Goal: Task Accomplishment & Management: Manage account settings

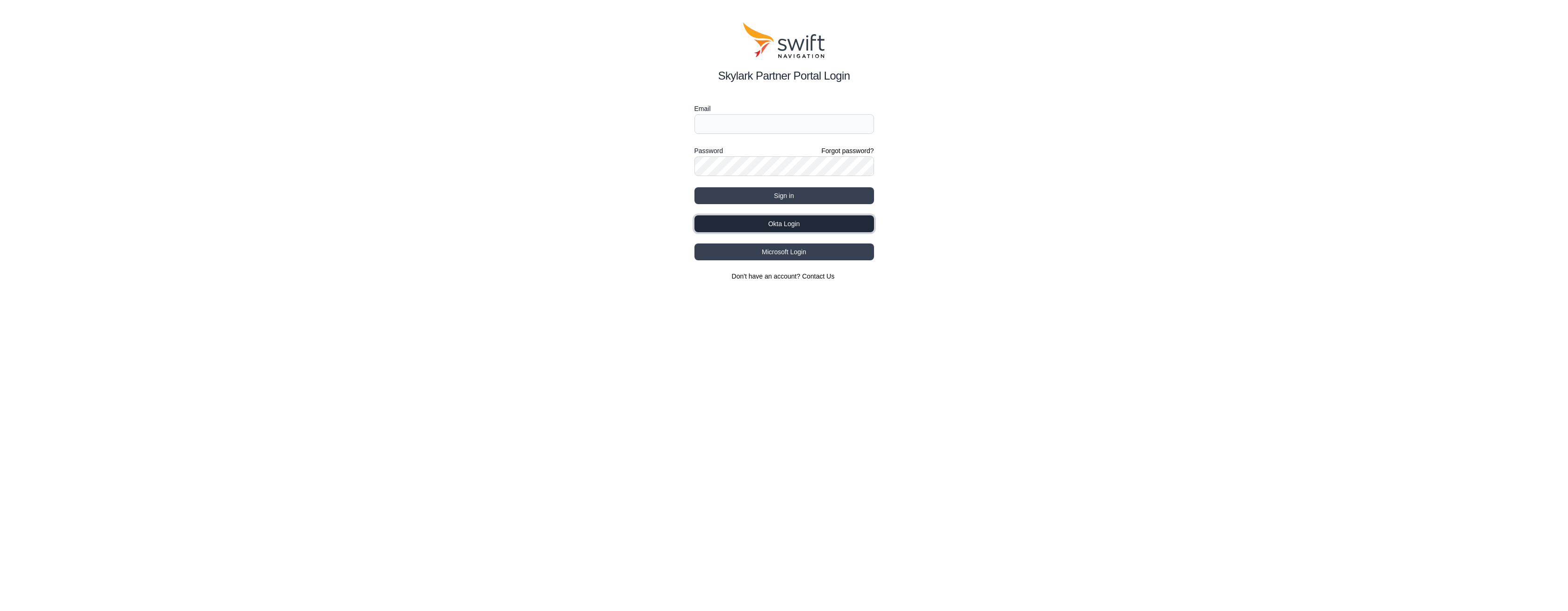
click at [769, 224] on button "Okta Login" at bounding box center [784, 223] width 179 height 17
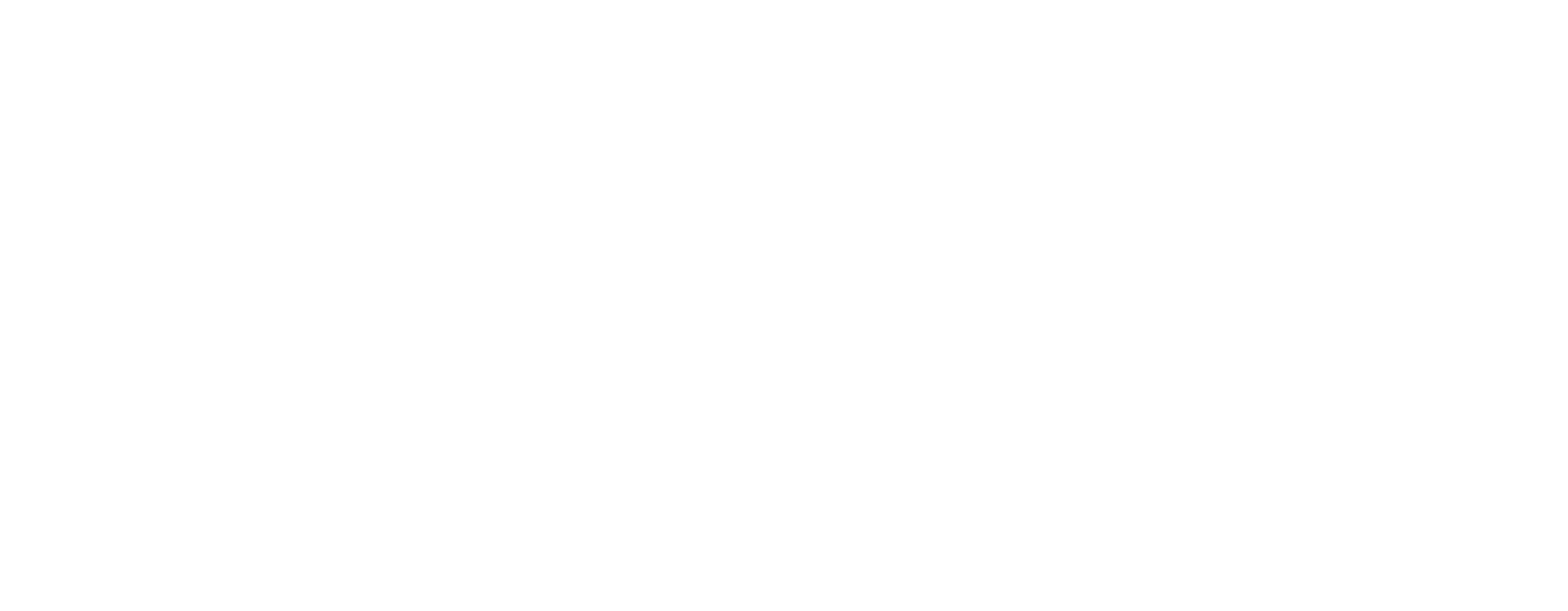
select select
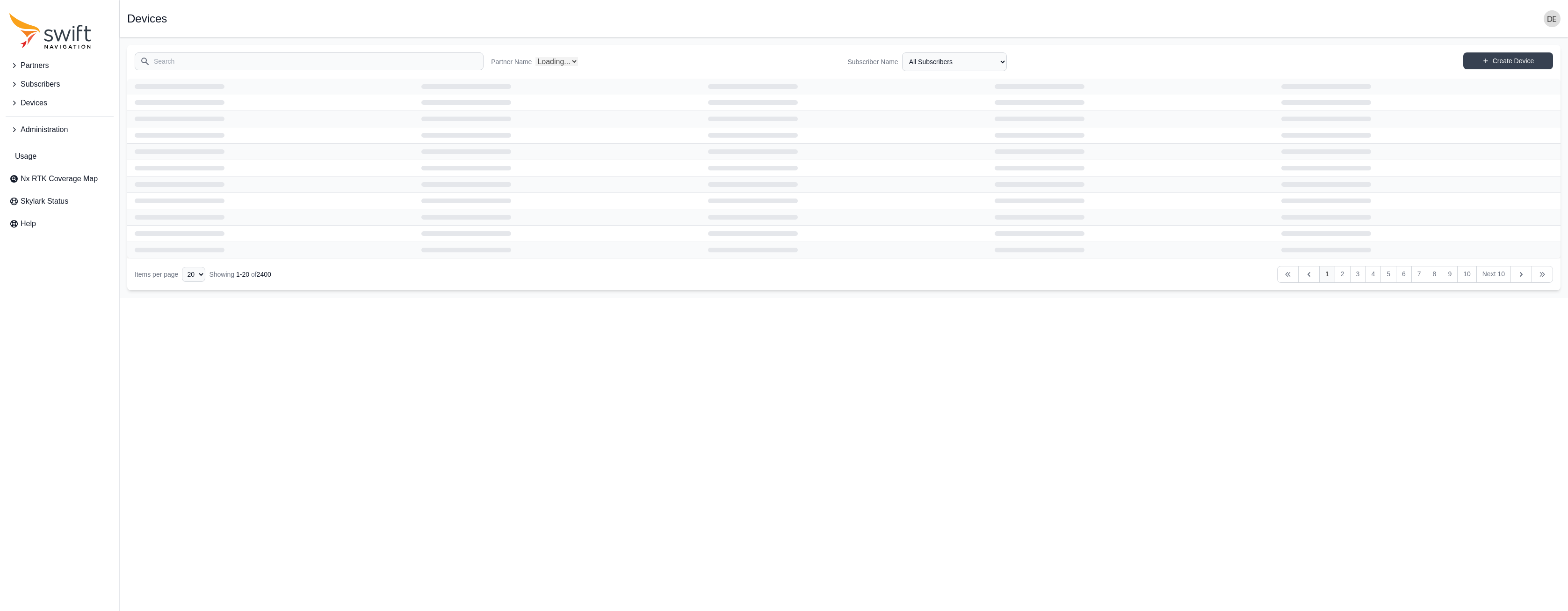
select select "Partner Name"
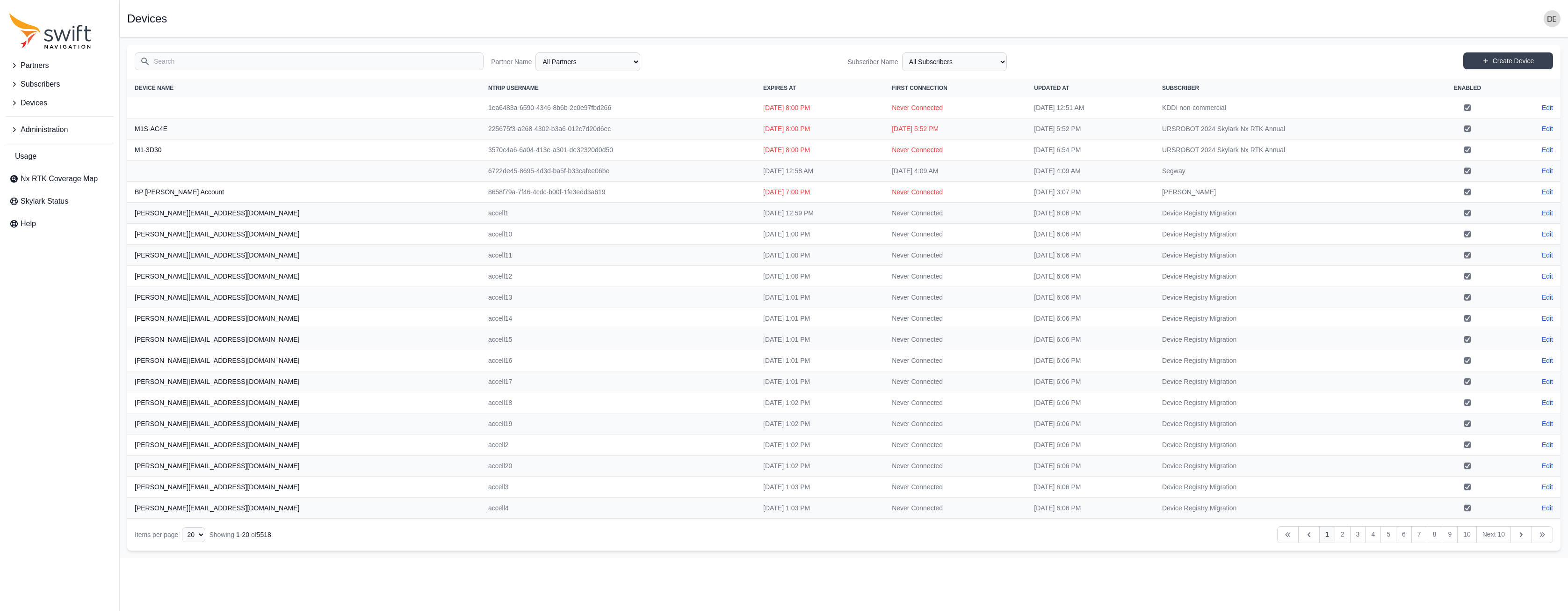
click at [44, 99] on span "Devices" at bounding box center [34, 102] width 27 height 11
click at [48, 161] on span "View Devices" at bounding box center [39, 162] width 60 height 11
click at [309, 58] on input "Search" at bounding box center [309, 61] width 349 height 18
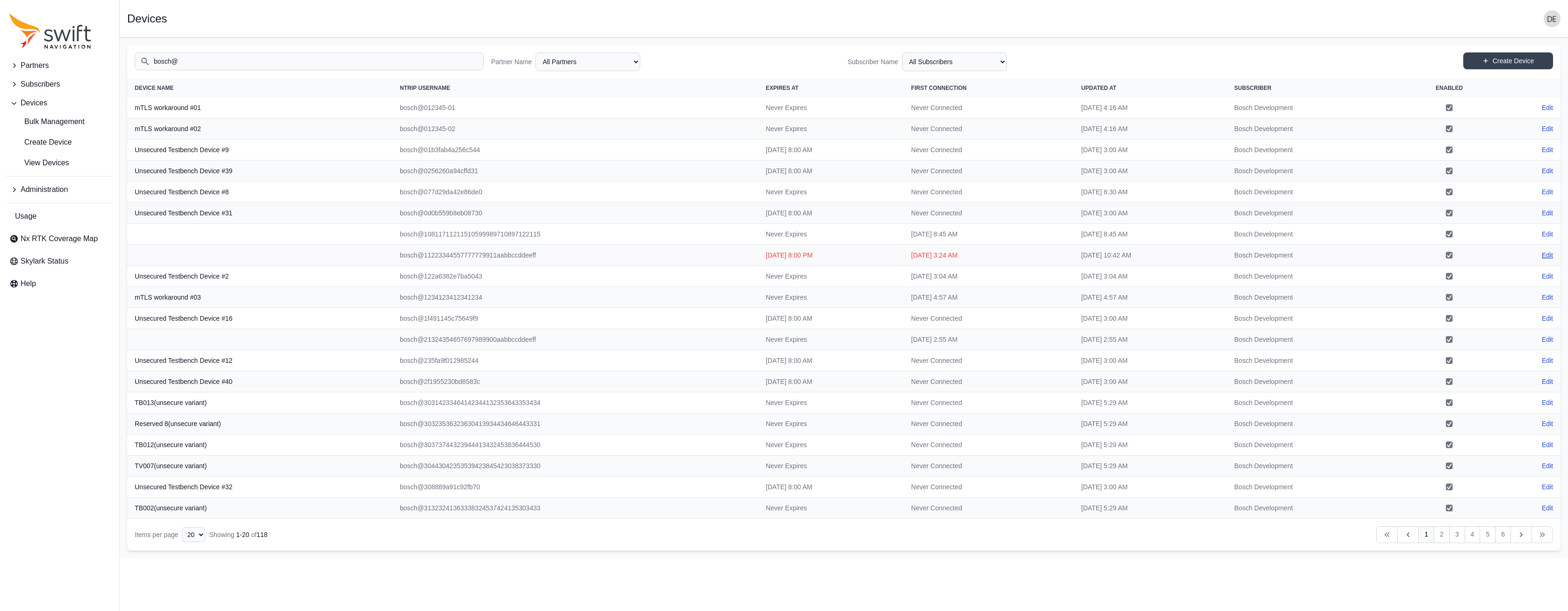
type input "bosch@"
click at [1545, 251] on link "Edit" at bounding box center [1547, 255] width 11 height 9
select select "ab3272ce-40d0-4c94-a524-96a758ab755c"
select select "b43f0a7d-dd7d-4ae8-a927-b73cea2dd96c"
click at [583, 63] on select "All Partners AlpsAlpine Asensing Bad Elf Benchmark Tool & Supply Blue Planet Ge…" at bounding box center [588, 62] width 105 height 19
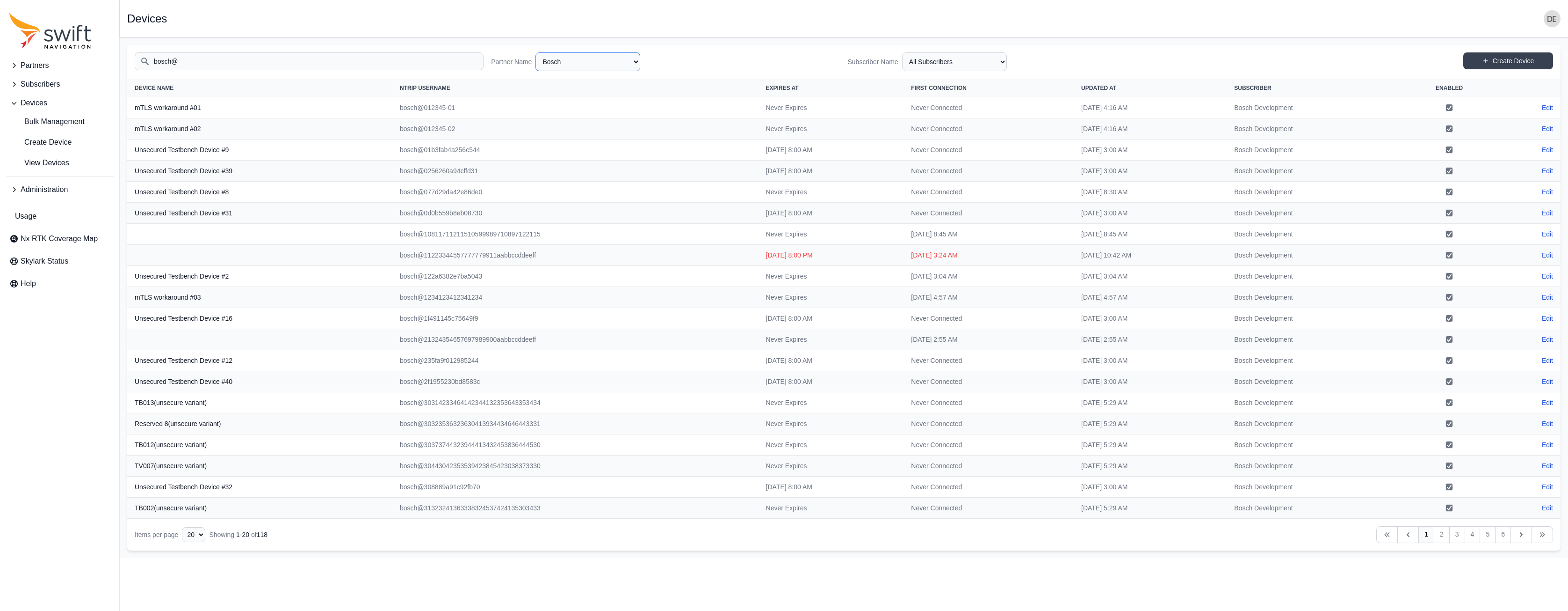
select select "e09e50b0-9e02-4a80-90da-74f8161d8cfb"
click at [938, 61] on select "All Subscribers Backend Tests Bosch Development bosch_new Volvo EU/NA Volvo EU/…" at bounding box center [955, 62] width 105 height 19
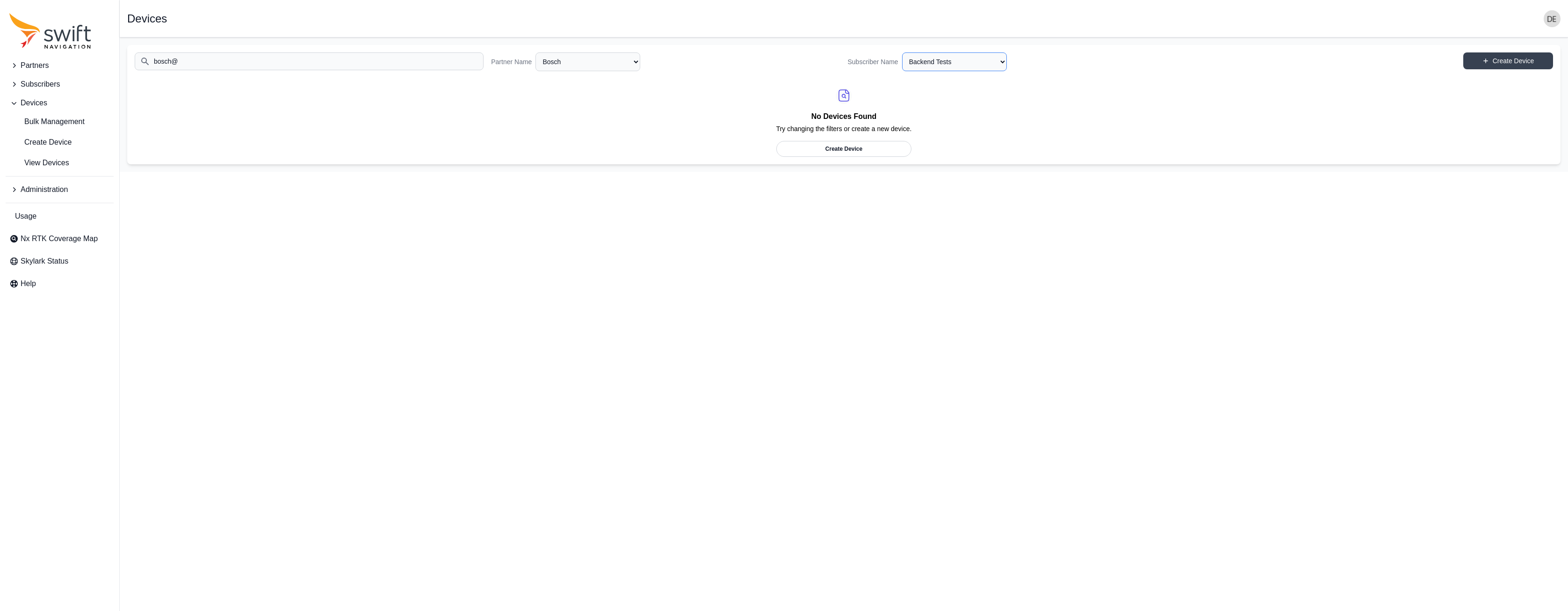
click at [941, 61] on select "All Subscribers Backend Tests Bosch Development bosch_new Volvo EU/NA Volvo EU/…" at bounding box center [955, 62] width 105 height 19
select select "b43f0a7d-dd7d-4ae8-a927-b73cea2dd96c"
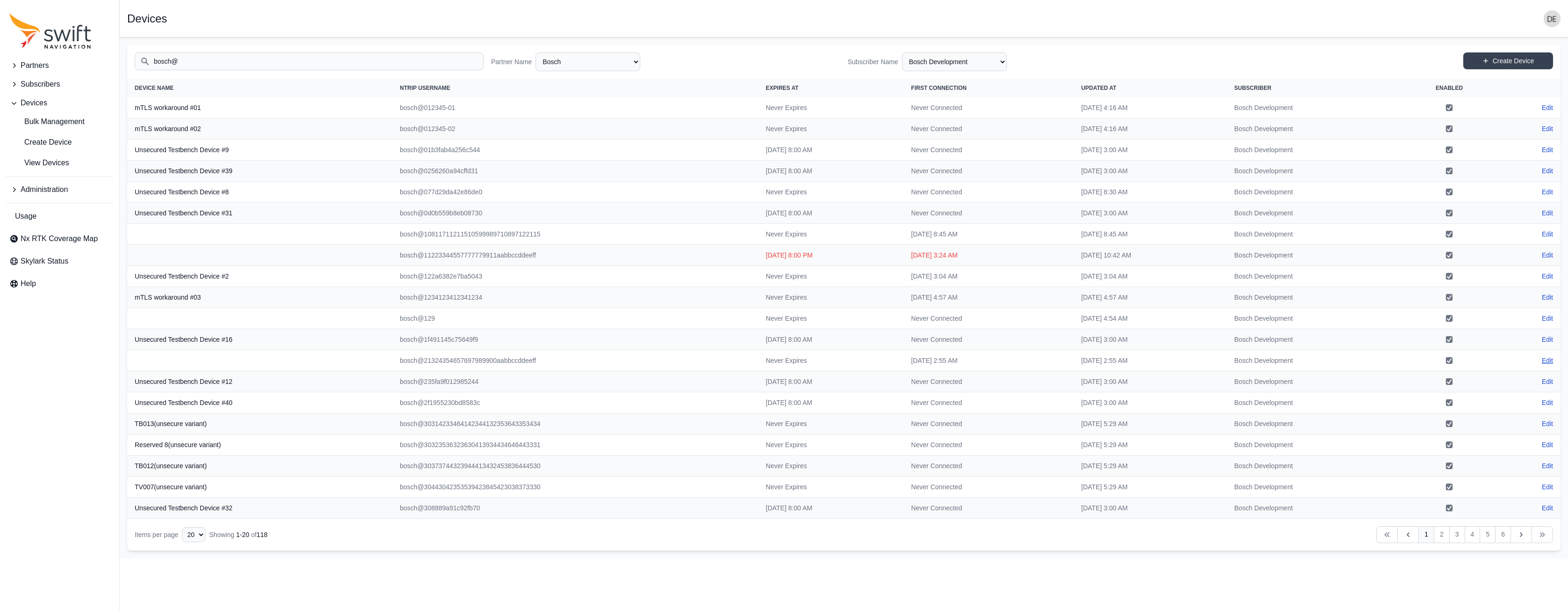
click at [1550, 360] on link "Edit" at bounding box center [1547, 360] width 11 height 9
select select "e09e50b0-9e02-4a80-90da-74f8161d8cfb"
select select "b43f0a7d-dd7d-4ae8-a927-b73cea2dd96c"
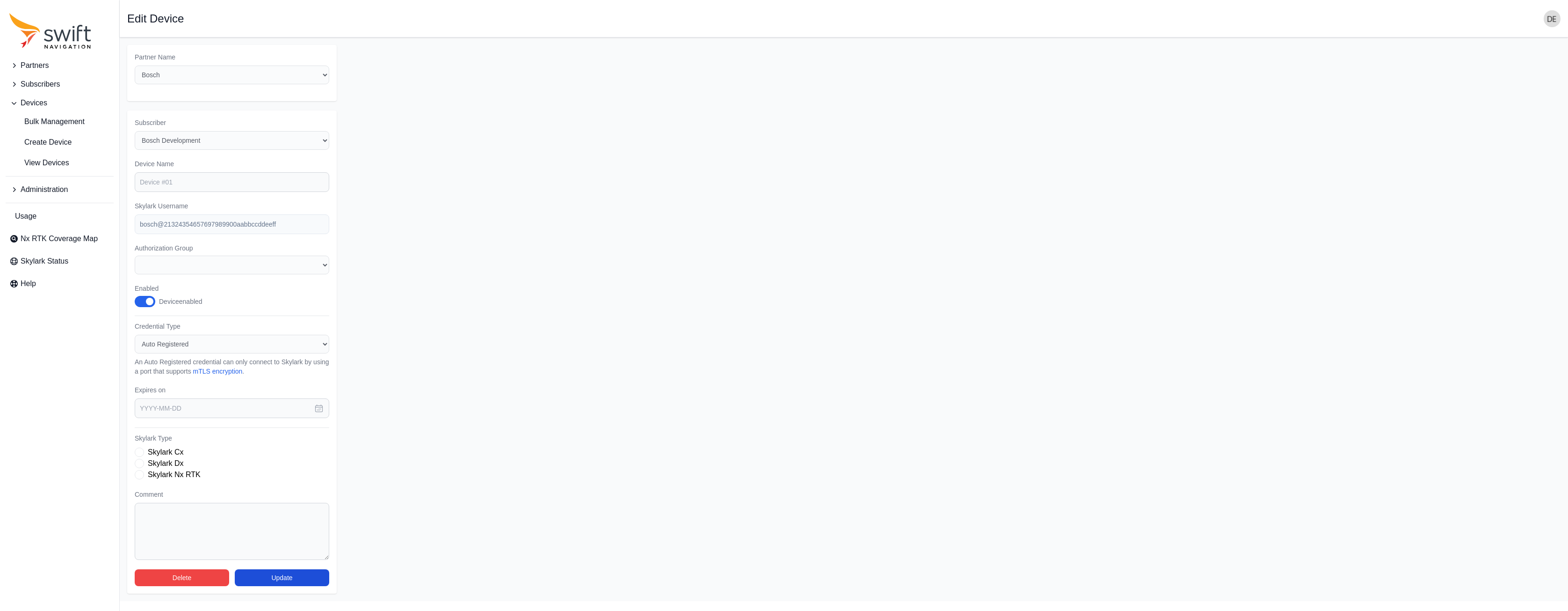
click at [139, 248] on label "Authorization Group" at bounding box center [232, 247] width 195 height 9
drag, startPoint x: 139, startPoint y: 248, endPoint x: 221, endPoint y: 253, distance: 82.2
click at [222, 253] on div "Authorization Group None" at bounding box center [232, 258] width 195 height 31
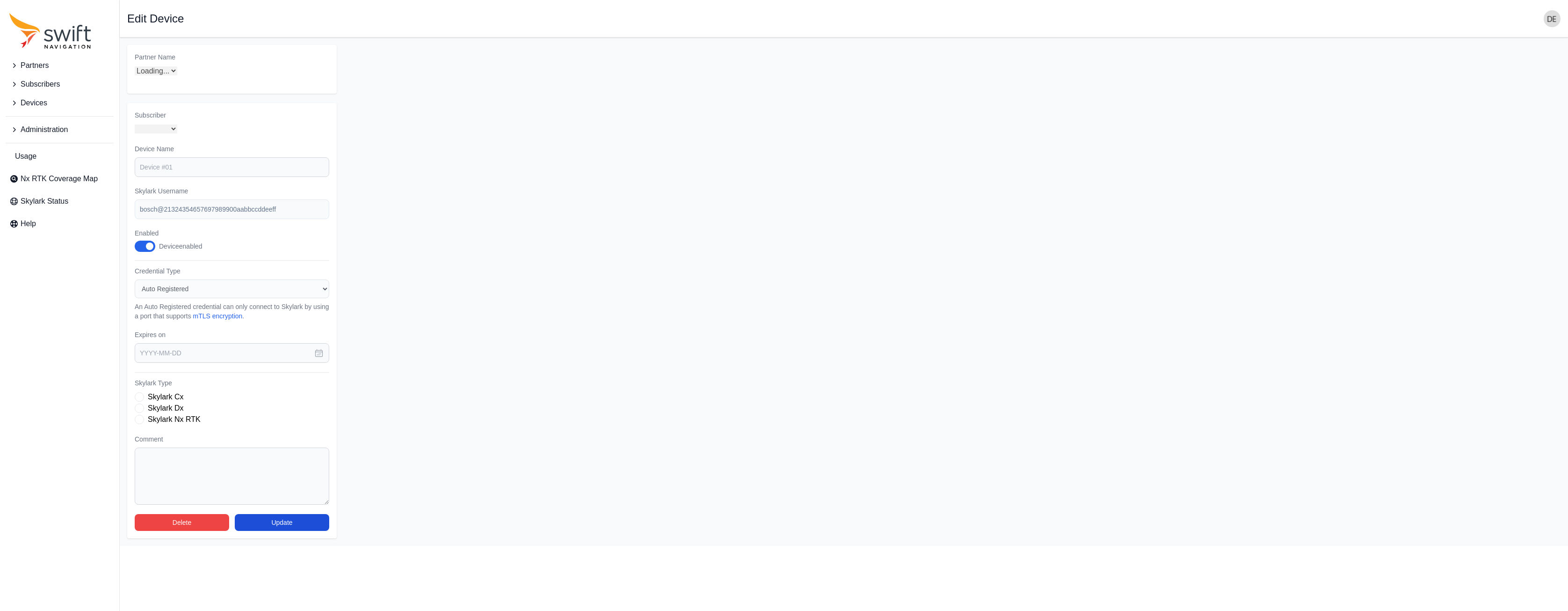
select select "b43f0a7d-dd7d-4ae8-a927-b73cea2dd96c"
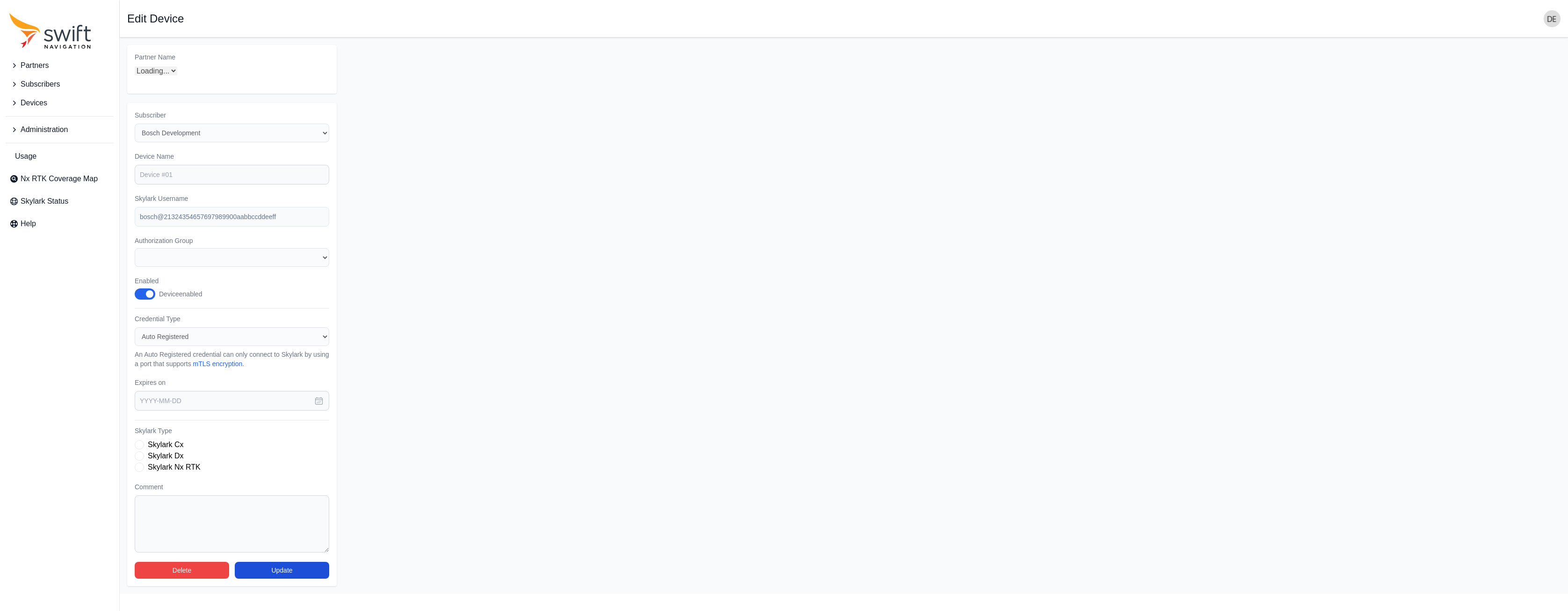
select select "e09e50b0-9e02-4a80-90da-74f8161d8cfb"
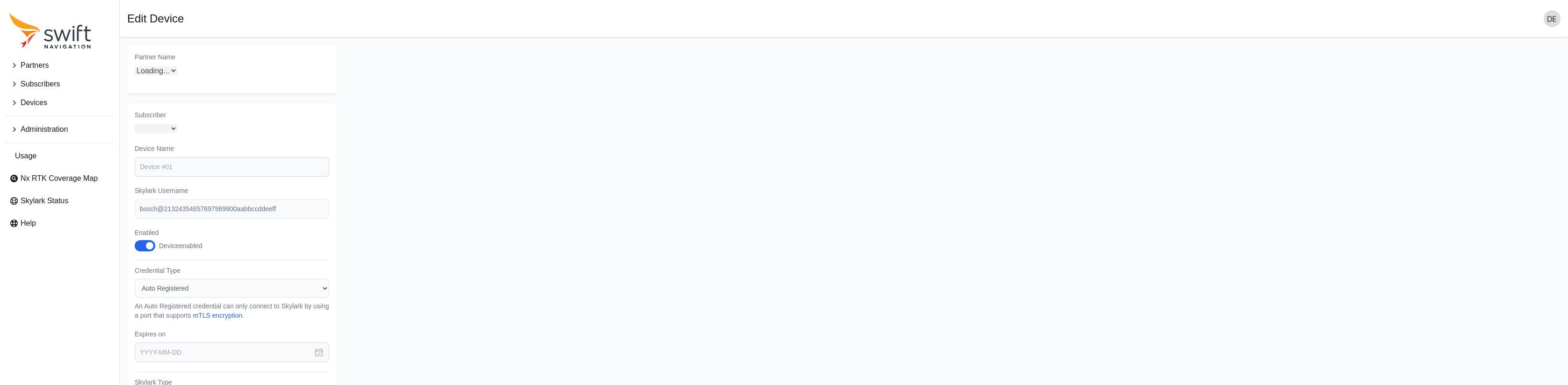
select select "b43f0a7d-dd7d-4ae8-a927-b73cea2dd96c"
select select "e09e50b0-9e02-4a80-90da-74f8161d8cfb"
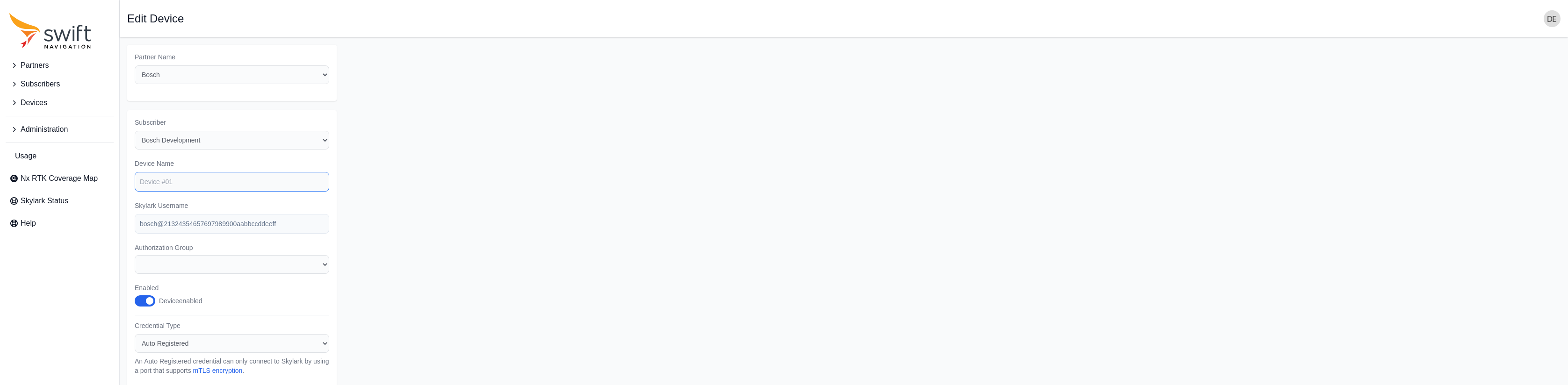
click at [213, 185] on input "Device Name" at bounding box center [232, 182] width 195 height 20
click at [471, 167] on form "Partner Name Select a Partner AlpsAlpine Asensing Bad Elf Benchmark Tool & Supp…" at bounding box center [843, 319] width 1434 height 548
drag, startPoint x: 471, startPoint y: 202, endPoint x: 319, endPoint y: 262, distance: 163.4
click at [471, 203] on form "Partner Name Select a Partner AlpsAlpine Asensing Bad Elf Benchmark Tool & Supp…" at bounding box center [843, 319] width 1434 height 548
select select "e09e50b0-9e02-4a80-90da-74f8161d8cfb"
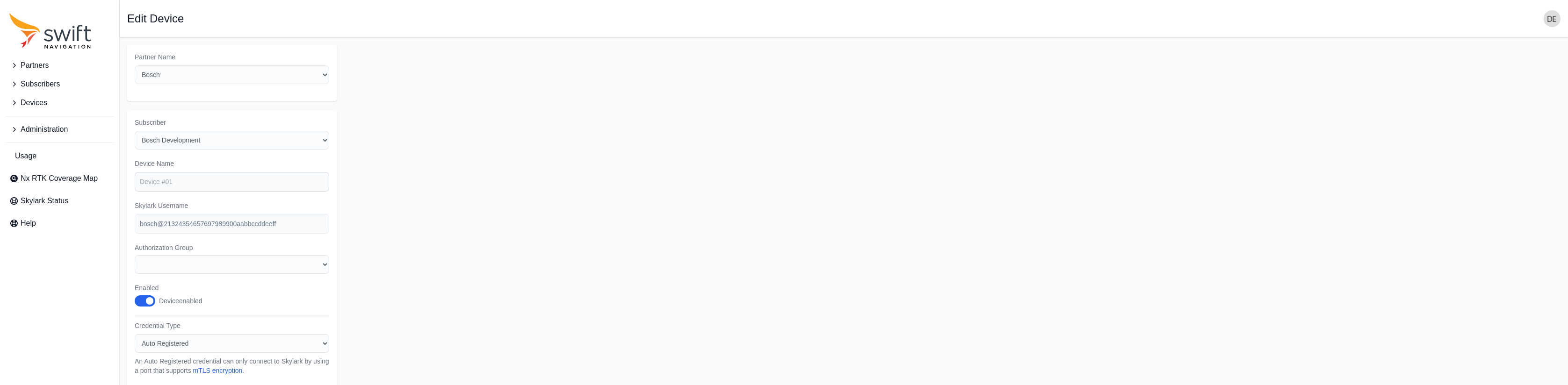
select select "b43f0a7d-dd7d-4ae8-a927-b73cea2dd96c"
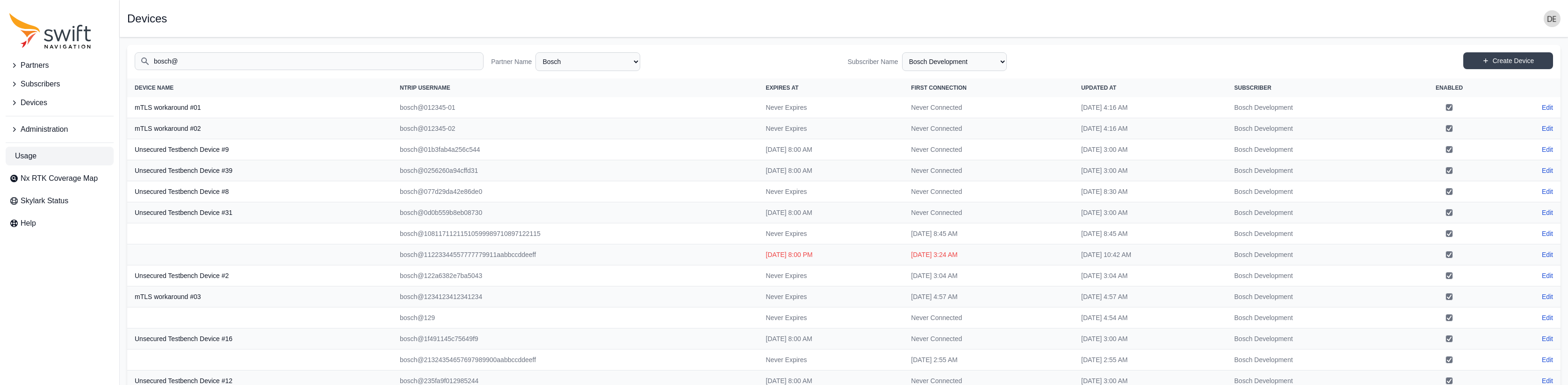
drag, startPoint x: 56, startPoint y: 155, endPoint x: 63, endPoint y: 156, distance: 7.1
click at [56, 155] on link "Usage" at bounding box center [60, 156] width 108 height 19
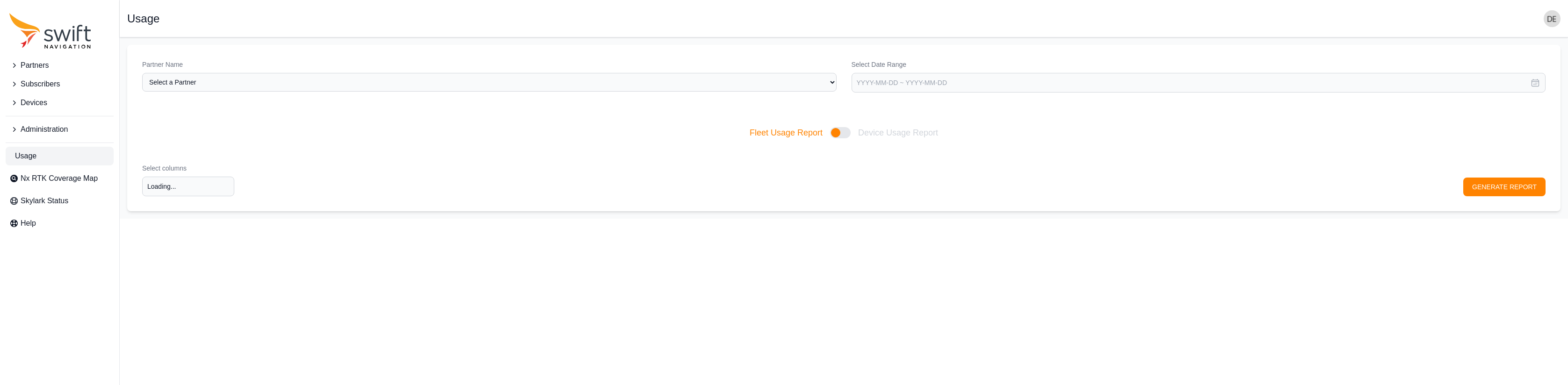
type input "Select columns"
click at [291, 82] on select "Select a Partner AlpsAlpine Asensing Bad Elf Benchmark Tool & Supply Blue Plane…" at bounding box center [490, 82] width 695 height 19
select select "ab3272ce-40d0-4c94-a524-96a758ab755c"
type input "Select columns"
click at [205, 190] on input "Select columns" at bounding box center [188, 186] width 92 height 20
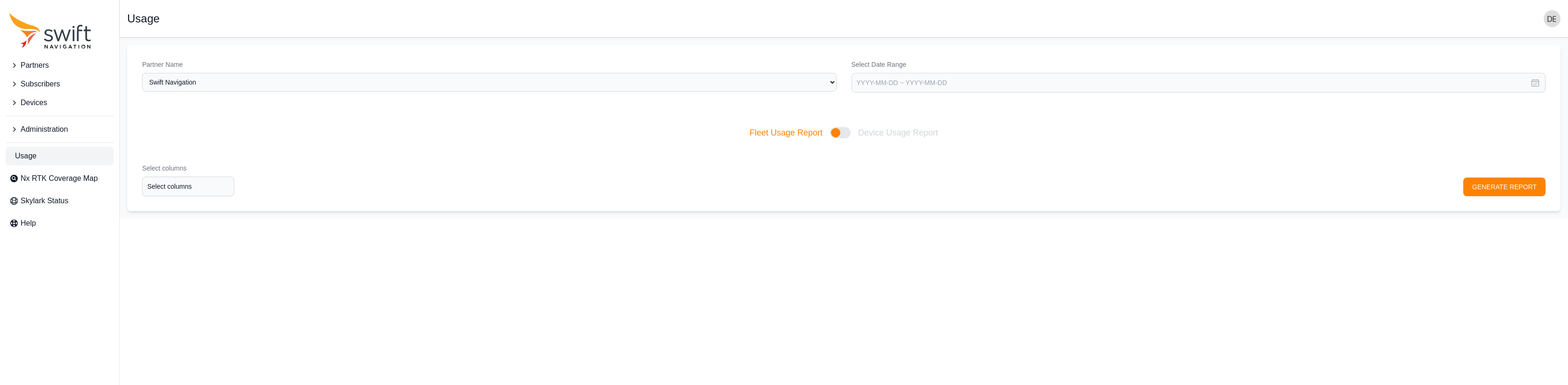
drag, startPoint x: 522, startPoint y: 175, endPoint x: 582, endPoint y: 174, distance: 60.0
click at [525, 175] on div "Select columns Select columns GENERATE REPORT" at bounding box center [843, 180] width 1434 height 63
click at [847, 133] on div at bounding box center [841, 132] width 20 height 11
click at [750, 133] on input "Fleet Usage Report Device Usage Report" at bounding box center [749, 133] width 1 height 1
checkbox input "true"
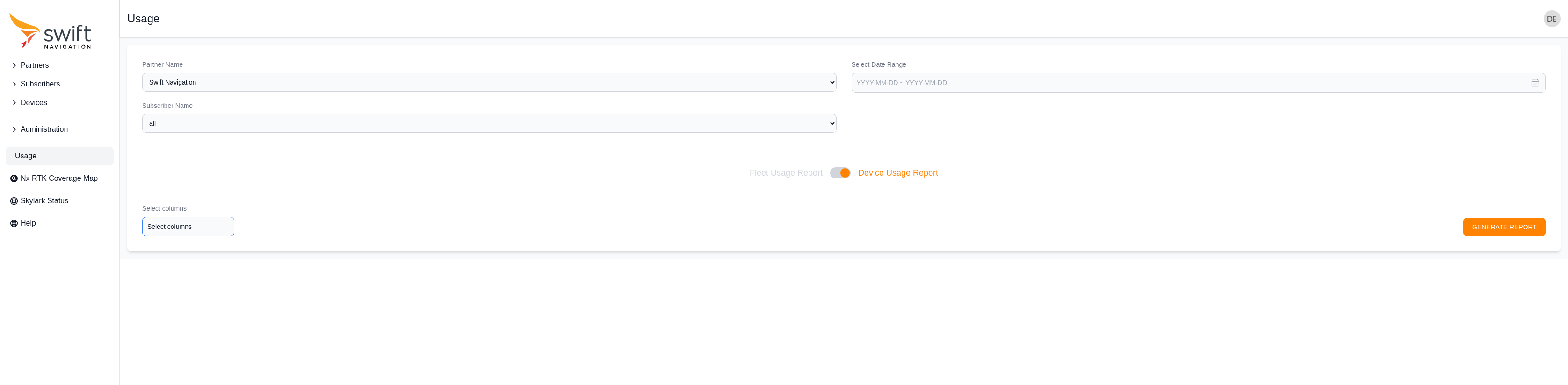
type input "Select columns"
click at [219, 228] on input "Select columns" at bounding box center [188, 226] width 92 height 20
click at [916, 92] on form "Partner Name Select a Partner AlpsAlpine Asensing Bad Elf Benchmark Tool & Supp…" at bounding box center [843, 148] width 1434 height 206
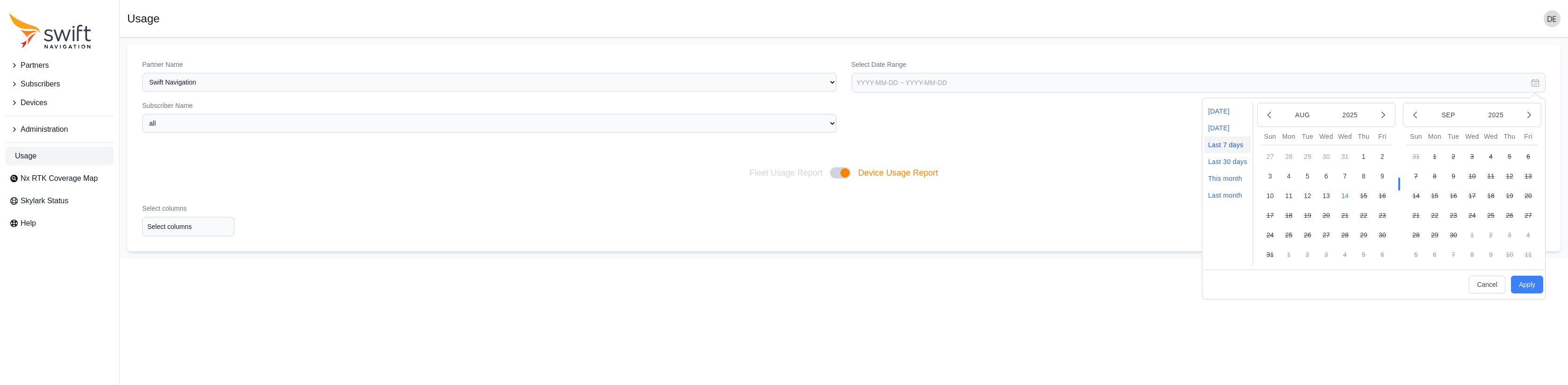
click at [1232, 144] on li "Last 7 days" at bounding box center [1228, 144] width 47 height 17
type input "[DATE] ~ [DATE]"
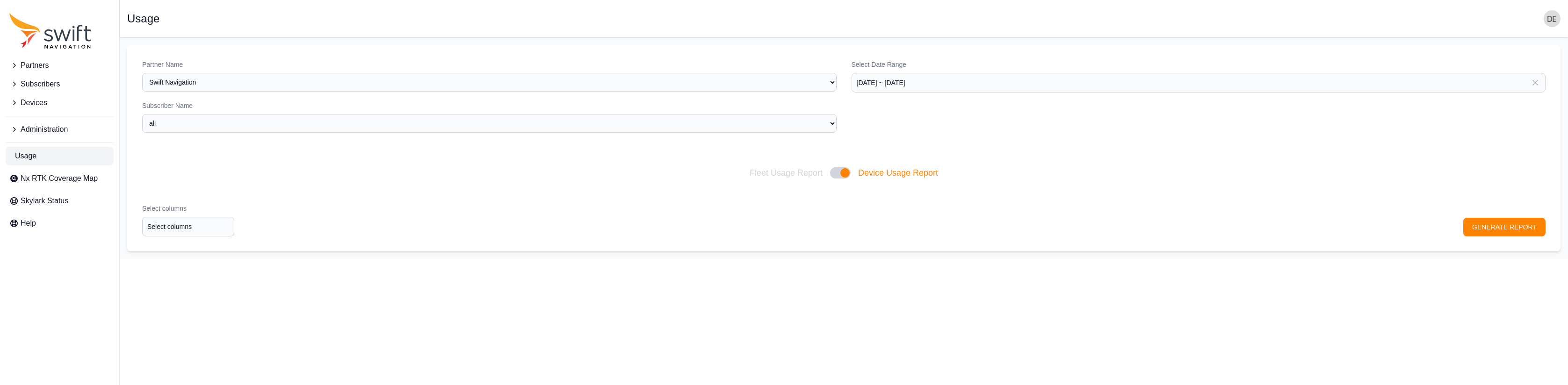
click at [452, 112] on div "Subscriber Name all [PERSON_NAME] APGLOS CarlsonSW [PERSON_NAME] Customer Evalu…" at bounding box center [490, 117] width 695 height 32
click at [441, 132] on select "all [PERSON_NAME] APGLOS CarlsonSW Chengduo Corteva Customer Evaluations Daedon…" at bounding box center [490, 123] width 695 height 19
select select "7e8434a2-c6ea-49f0-86b6-41d2490d7345"
click at [204, 225] on input "Select columns" at bounding box center [188, 226] width 92 height 20
drag, startPoint x: 436, startPoint y: 295, endPoint x: 430, endPoint y: 268, distance: 27.7
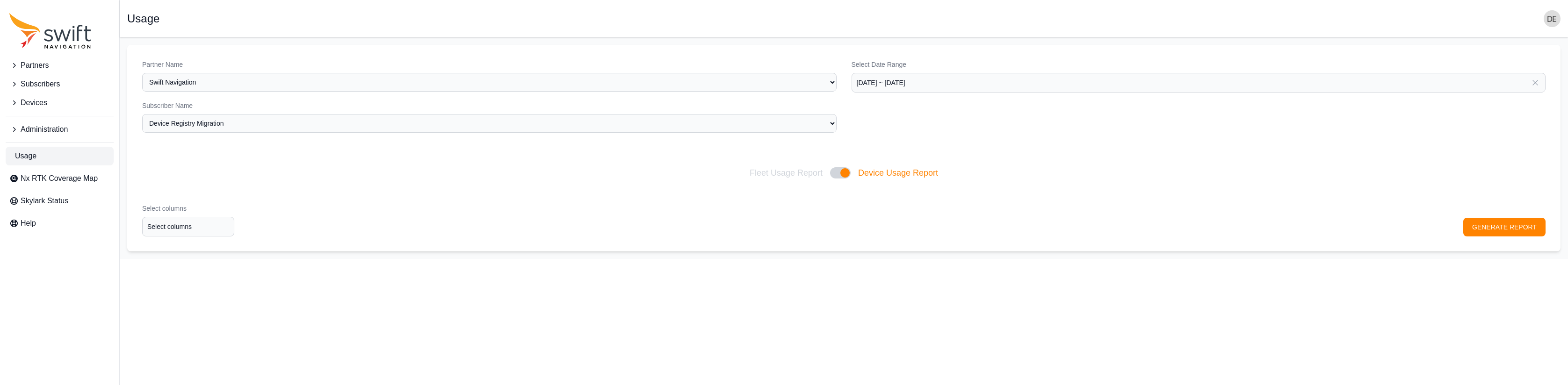
click at [436, 259] on html "Partners Subscribers Devices Administration Usage Nx RTK Coverage Map Skylark S…" at bounding box center [784, 129] width 1568 height 259
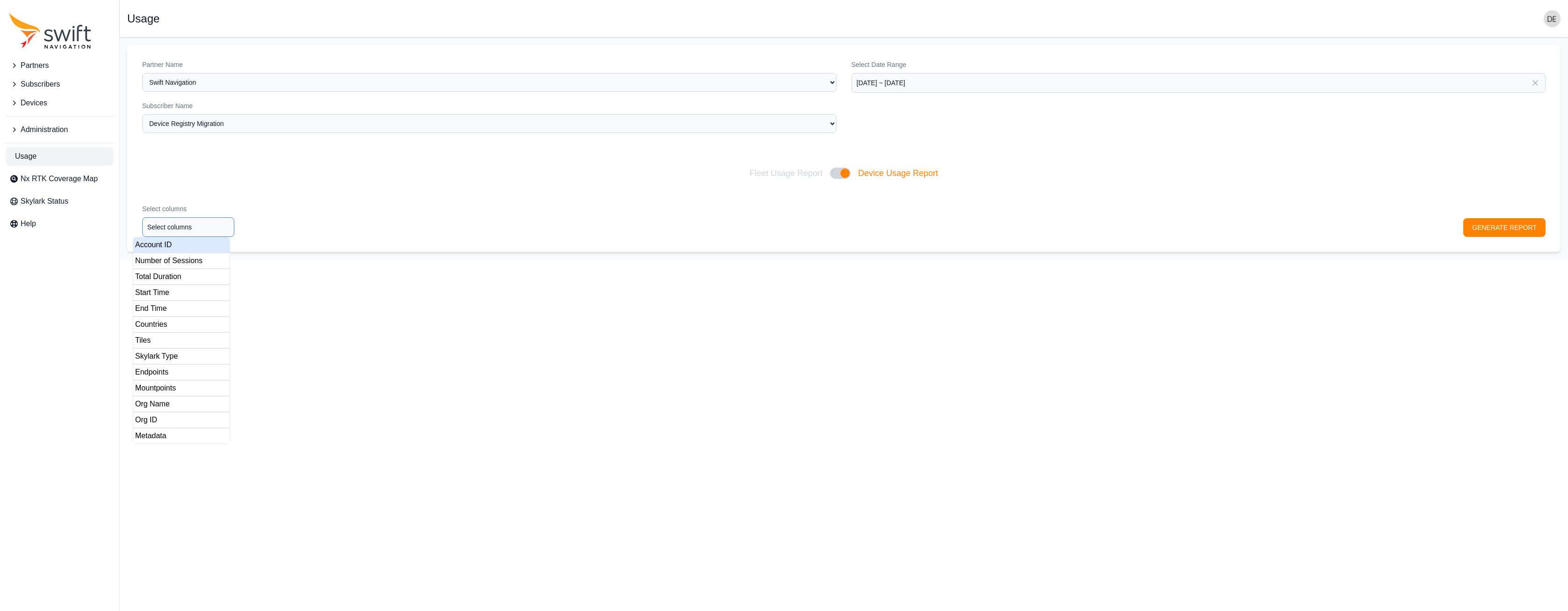
click at [204, 223] on input "Select columns" at bounding box center [188, 226] width 92 height 20
click at [193, 245] on div "Account ID" at bounding box center [181, 245] width 97 height 16
click at [203, 265] on div "Number of Sessions" at bounding box center [181, 261] width 97 height 16
drag, startPoint x: 193, startPoint y: 277, endPoint x: 190, endPoint y: 286, distance: 9.5
click at [193, 277] on div "Total Duration" at bounding box center [181, 277] width 97 height 16
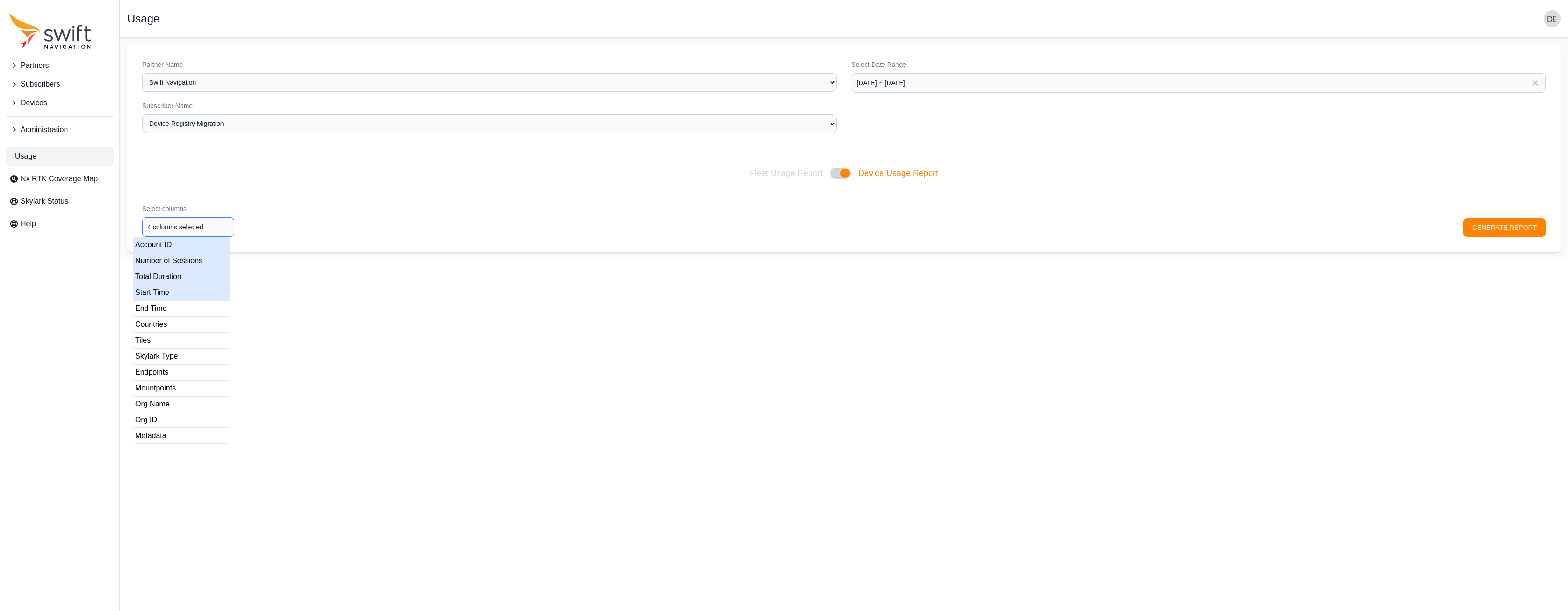
click at [187, 298] on div "Start Time" at bounding box center [181, 293] width 97 height 16
click at [179, 306] on div "End Time" at bounding box center [181, 309] width 97 height 16
click at [183, 369] on div "Endpoints" at bounding box center [181, 372] width 97 height 16
click at [188, 385] on div "Mountpoints" at bounding box center [181, 388] width 97 height 16
type input "8 columns selected"
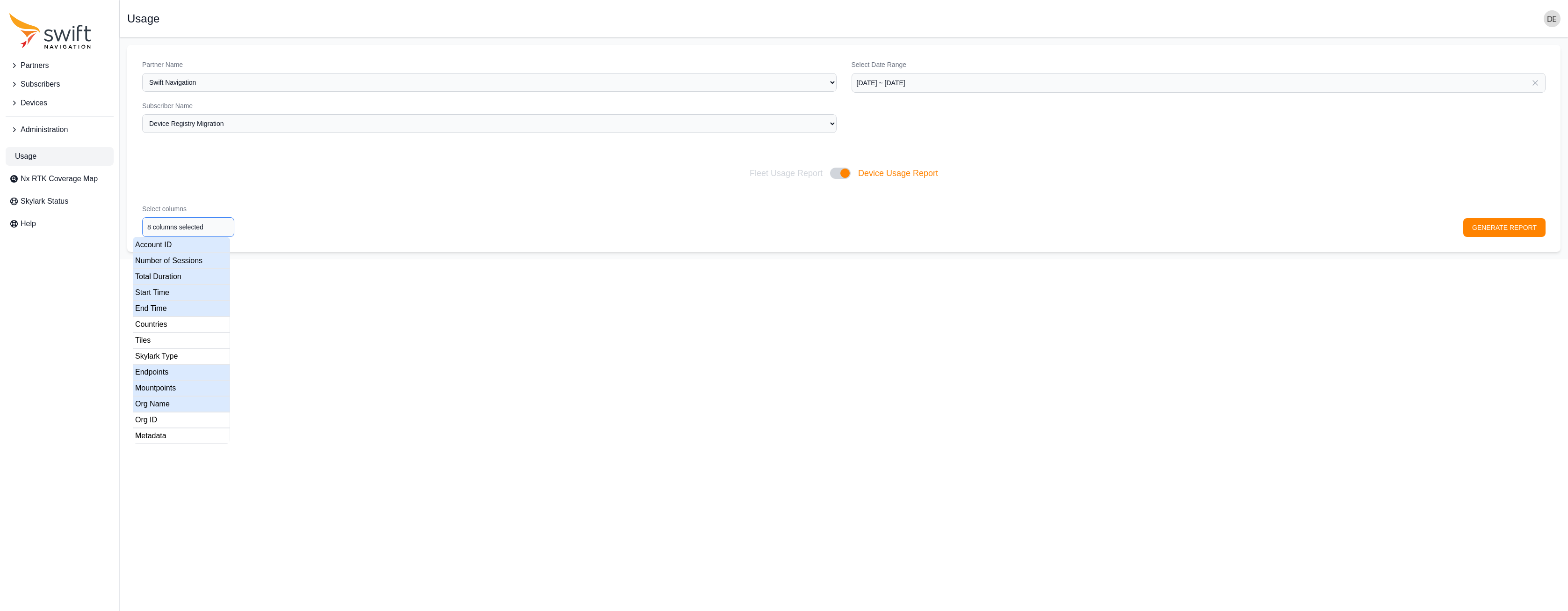
click at [191, 385] on div "Org Name" at bounding box center [181, 404] width 97 height 16
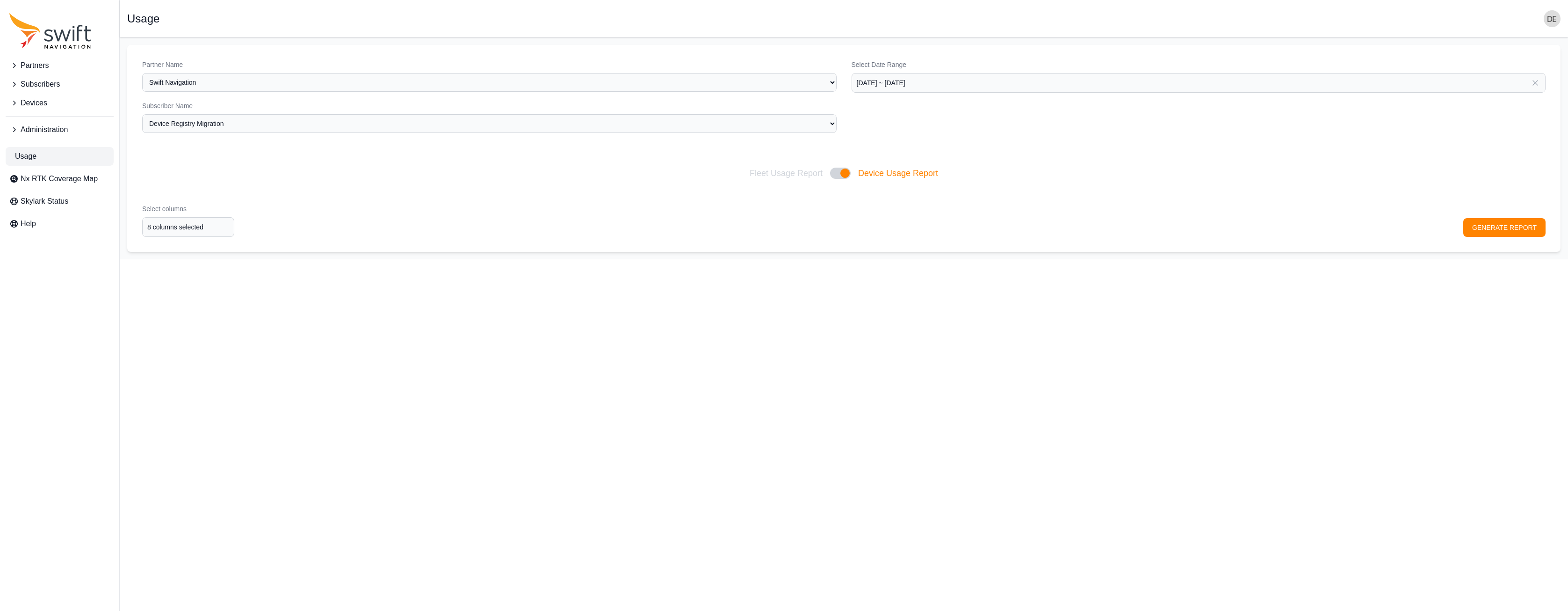
click at [533, 259] on html "Partners Subscribers Devices Administration Usage Nx RTK Coverage Map Skylark S…" at bounding box center [784, 129] width 1568 height 259
click at [1486, 221] on button "GENERATE REPORT" at bounding box center [1505, 228] width 82 height 19
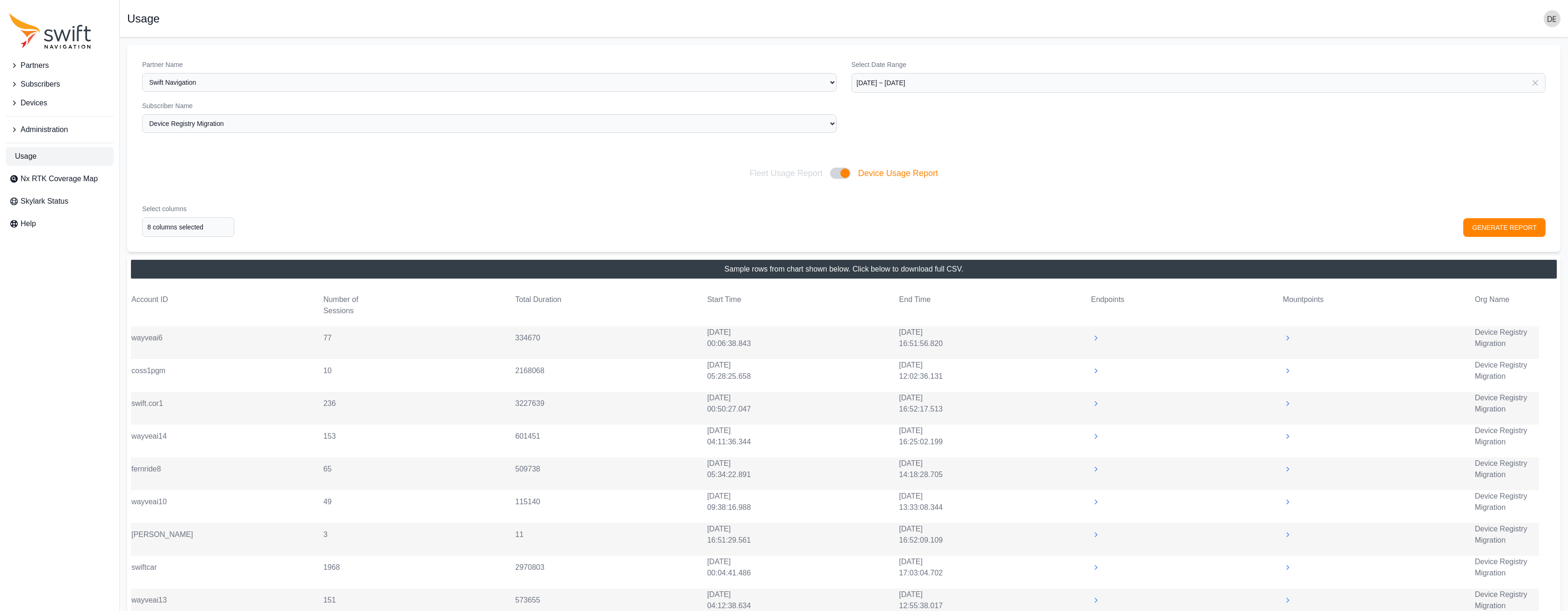
click at [1102, 335] on button at bounding box center [1128, 337] width 75 height 9
click at [1091, 337] on icon at bounding box center [1095, 337] width 9 height 9
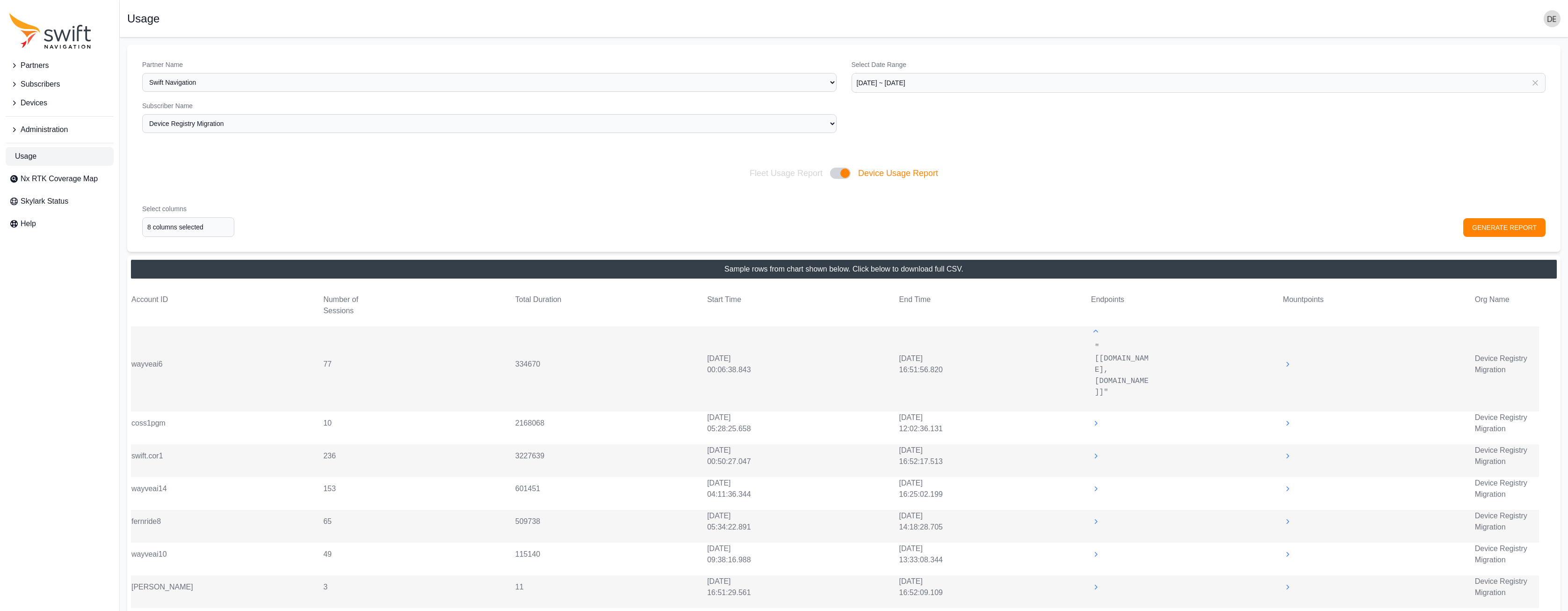
click at [1091, 337] on div ""[[DOMAIN_NAME], [DOMAIN_NAME]]"" at bounding box center [1122, 364] width 63 height 75
click at [1097, 333] on icon at bounding box center [1095, 331] width 9 height 9
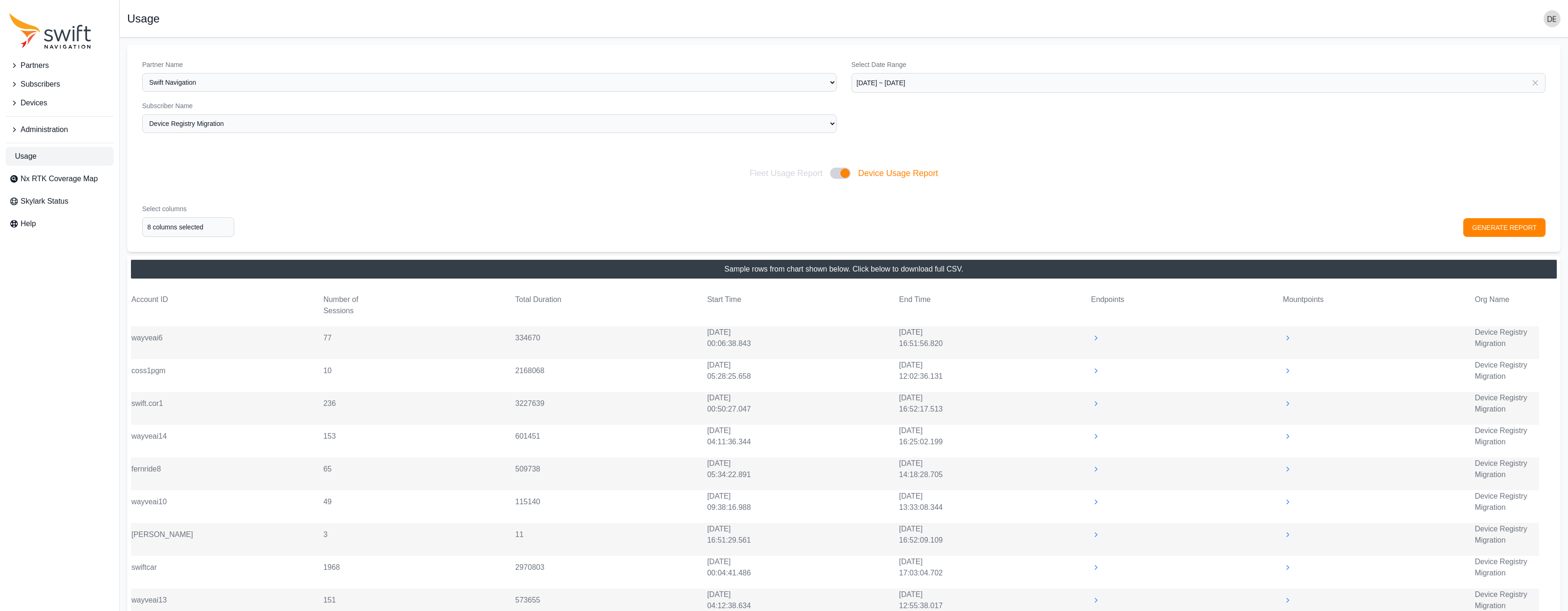
click at [1288, 338] on icon at bounding box center [1287, 337] width 9 height 9
click at [1288, 338] on div ""[OSR]"" at bounding box center [1314, 347] width 63 height 19
click at [1289, 330] on icon at bounding box center [1287, 331] width 9 height 9
click at [1289, 368] on icon at bounding box center [1287, 370] width 9 height 9
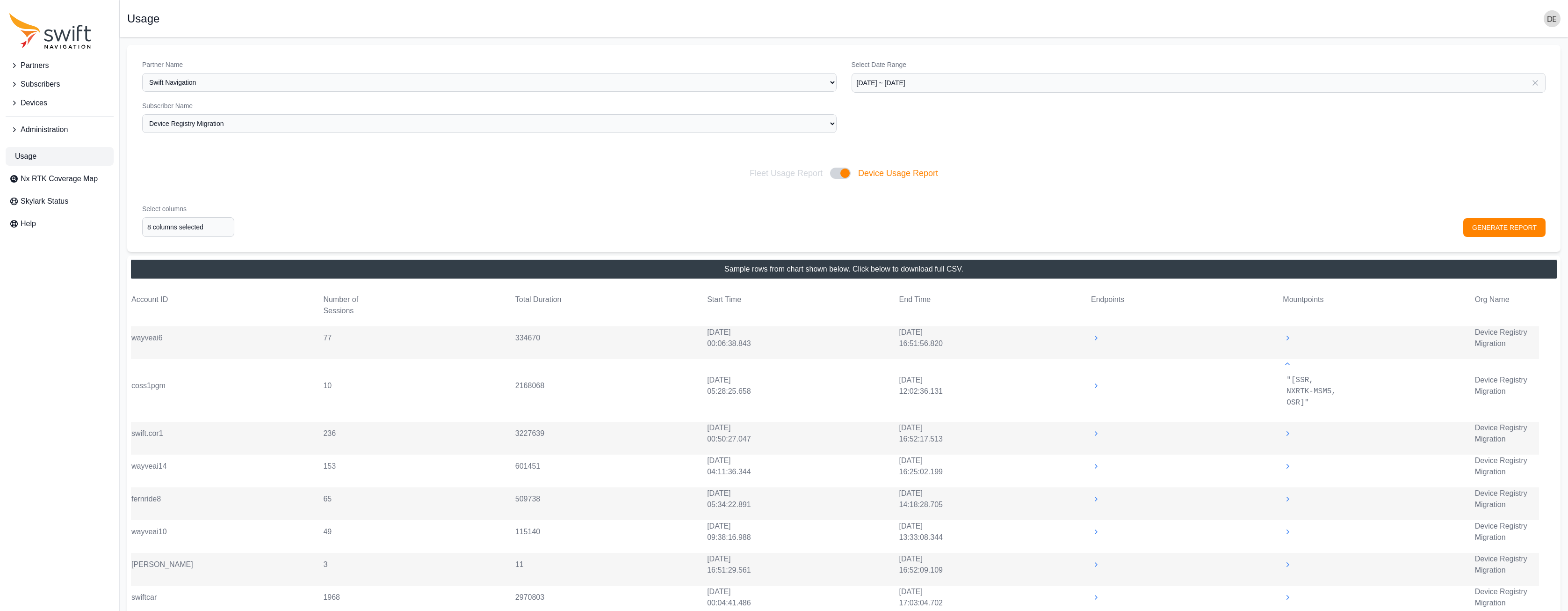
click at [1289, 368] on icon at bounding box center [1287, 364] width 9 height 9
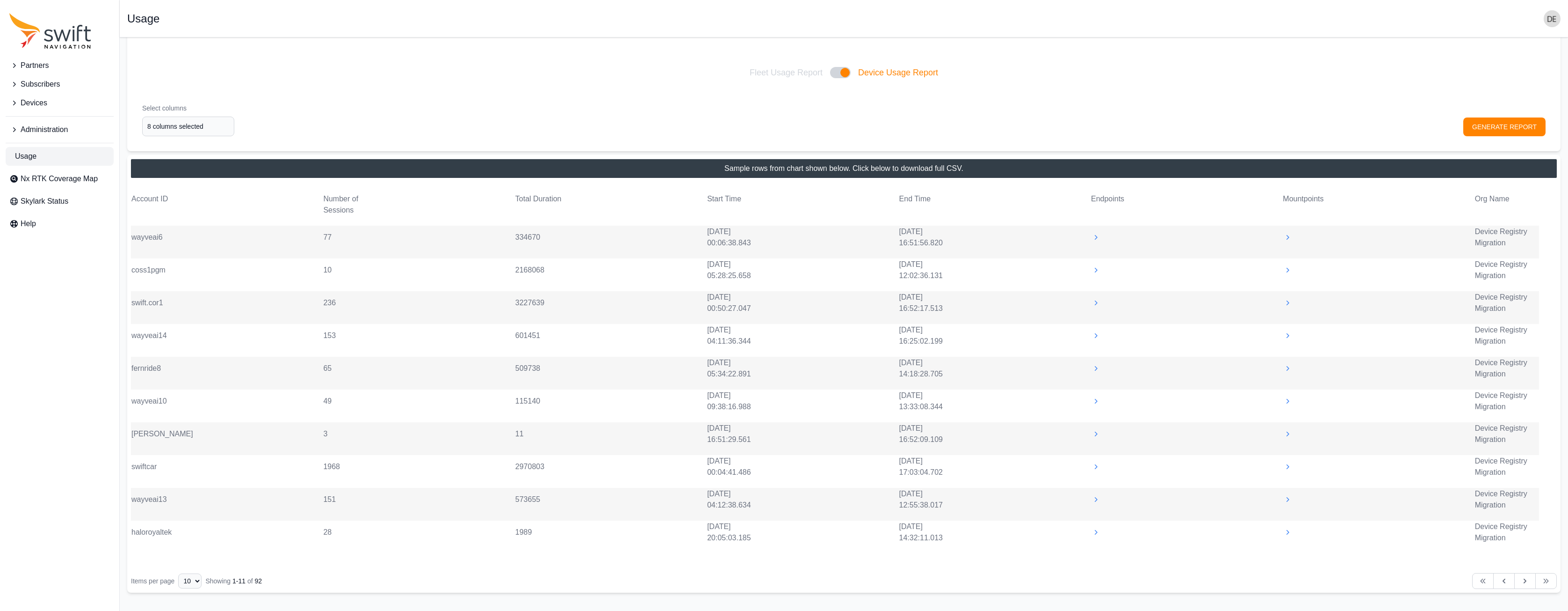
scroll to position [142, 0]
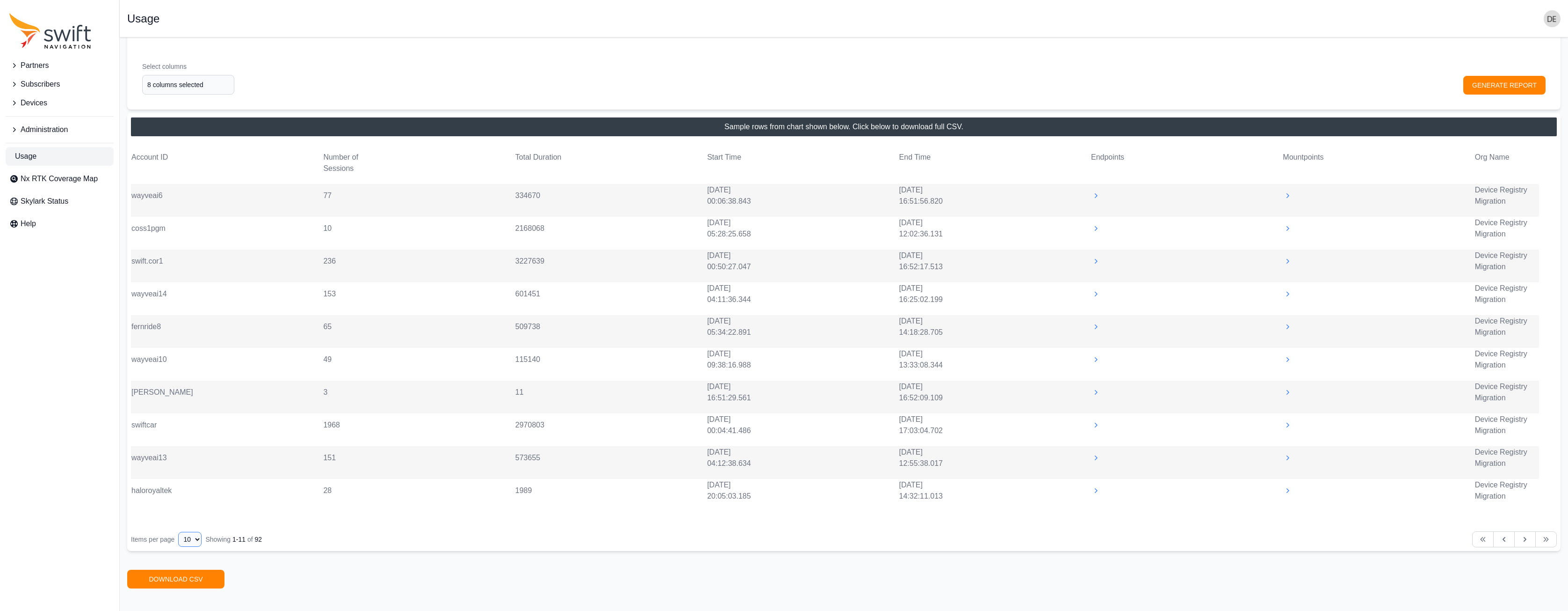
click at [188, 385] on select "10 15 20 25 50" at bounding box center [190, 539] width 23 height 15
select select "25"
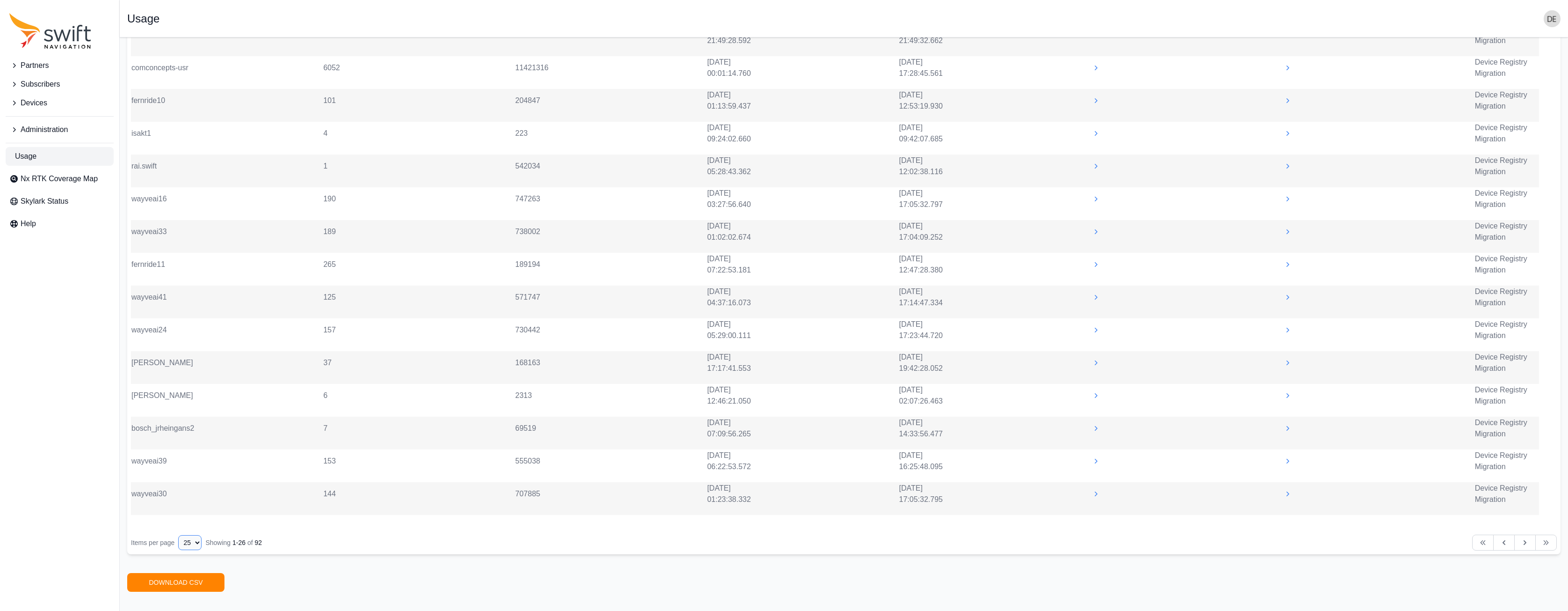
scroll to position [628, 0]
click at [1532, 385] on button "Next" at bounding box center [1525, 545] width 21 height 16
click at [1520, 385] on button "Next" at bounding box center [1525, 545] width 21 height 16
click at [1525, 385] on icon at bounding box center [1525, 539] width 9 height 9
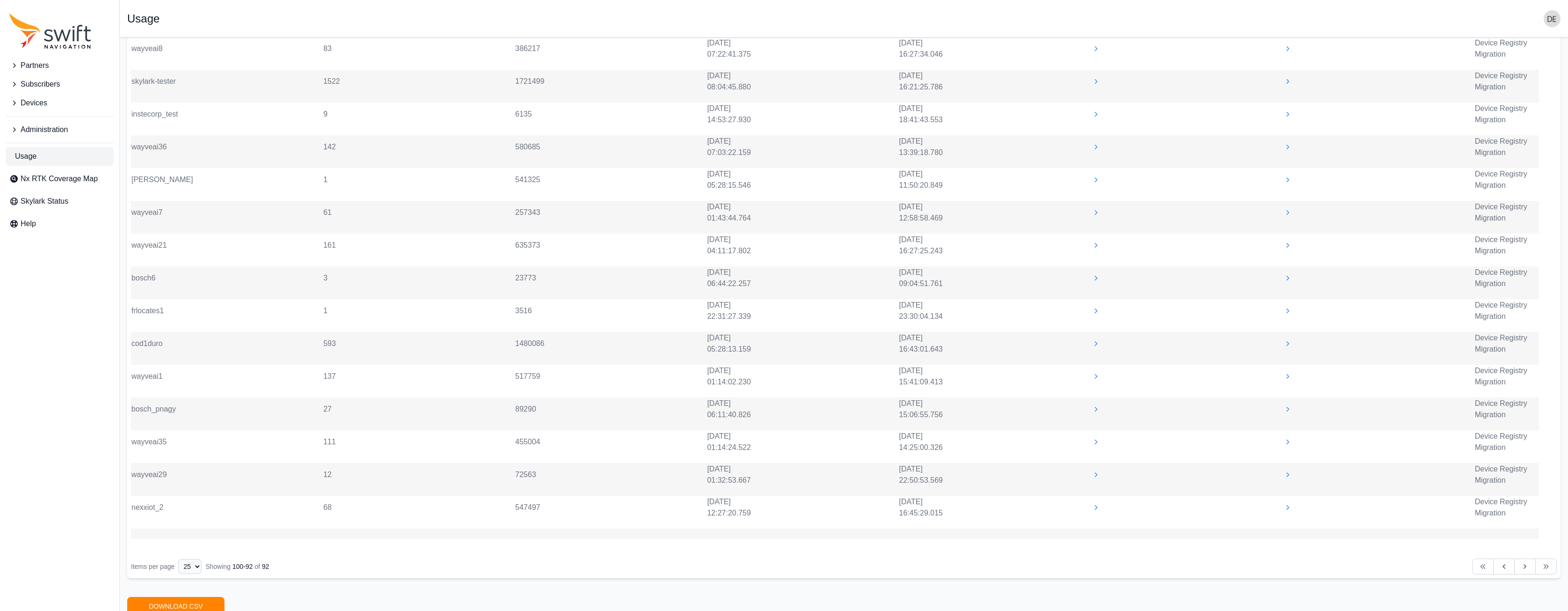
scroll to position [349, 0]
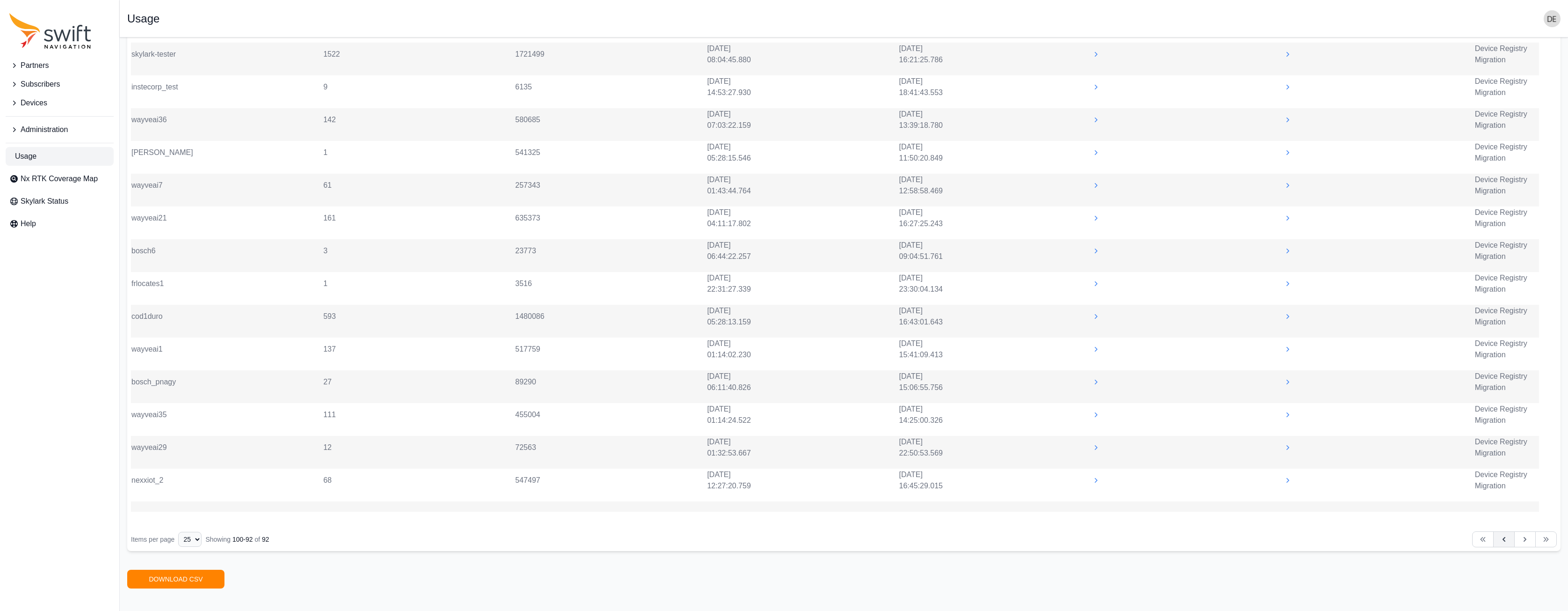
click at [1506, 385] on icon at bounding box center [1504, 539] width 9 height 9
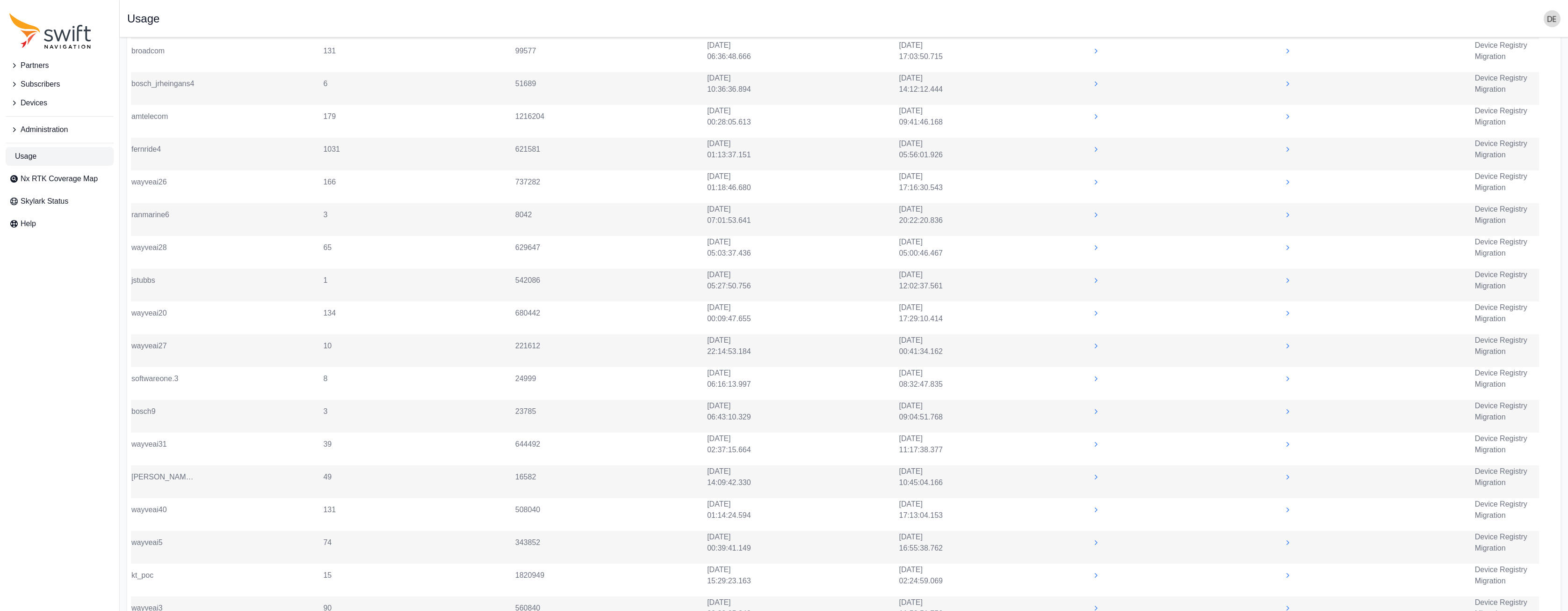
scroll to position [634, 0]
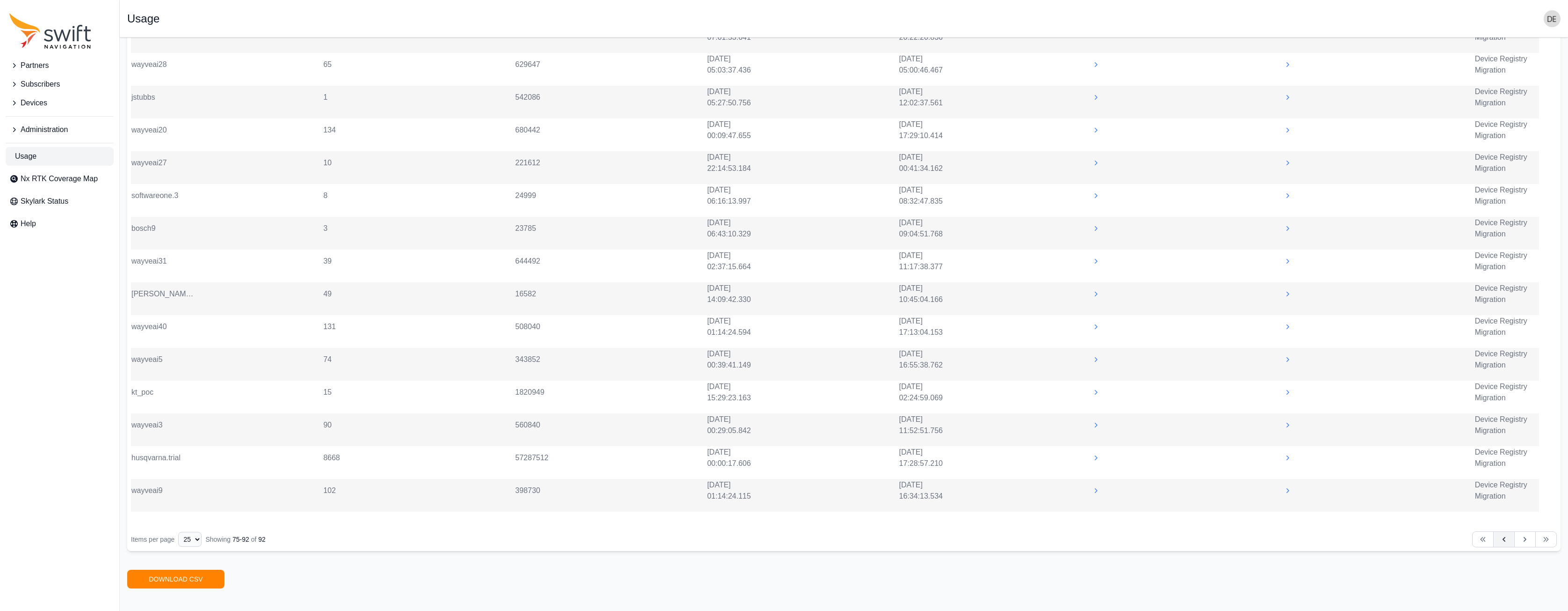
click at [1504, 385] on icon at bounding box center [1505, 539] width 3 height 4
click at [1506, 385] on icon at bounding box center [1504, 539] width 9 height 9
click at [1529, 385] on icon at bounding box center [1525, 539] width 9 height 9
click at [1095, 385] on icon at bounding box center [1097, 462] width 3 height 4
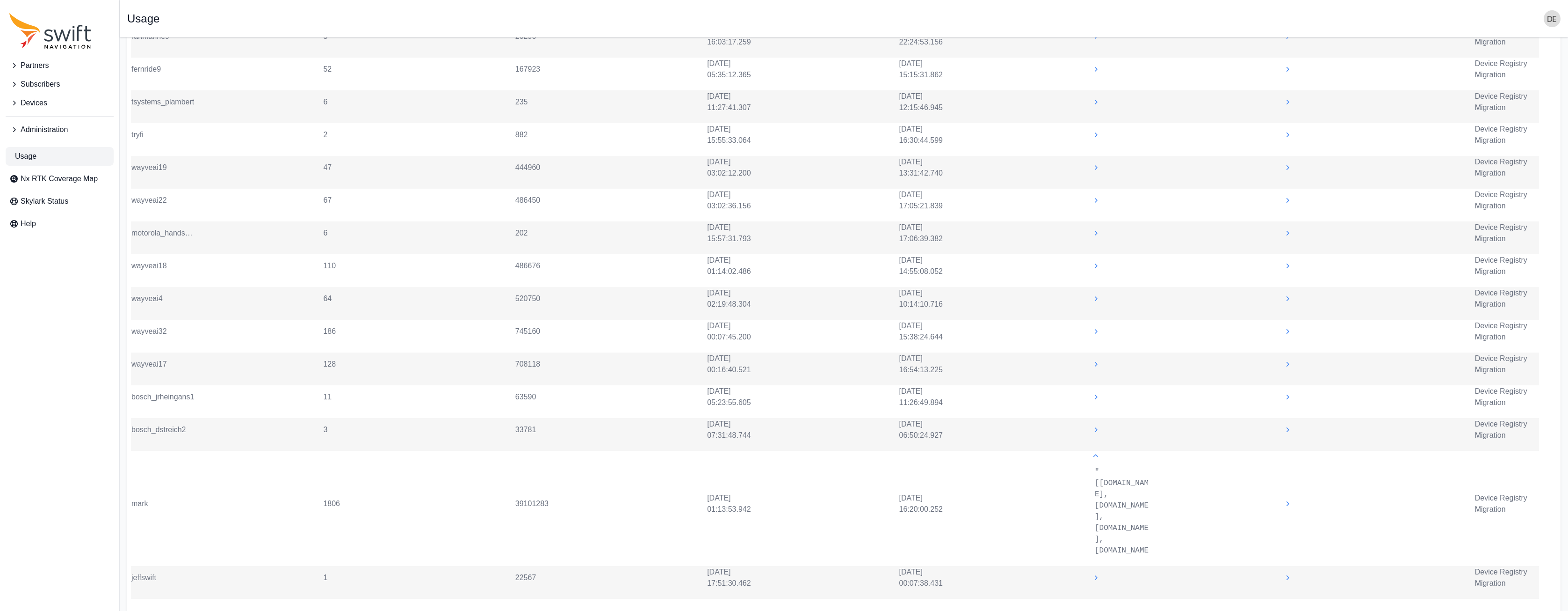
click at [1288, 385] on icon at bounding box center [1288, 504] width 3 height 4
click at [1284, 385] on icon at bounding box center [1287, 429] width 9 height 9
click at [1288, 369] on td at bounding box center [1315, 364] width 64 height 10
click at [1289, 364] on icon at bounding box center [1287, 364] width 9 height 9
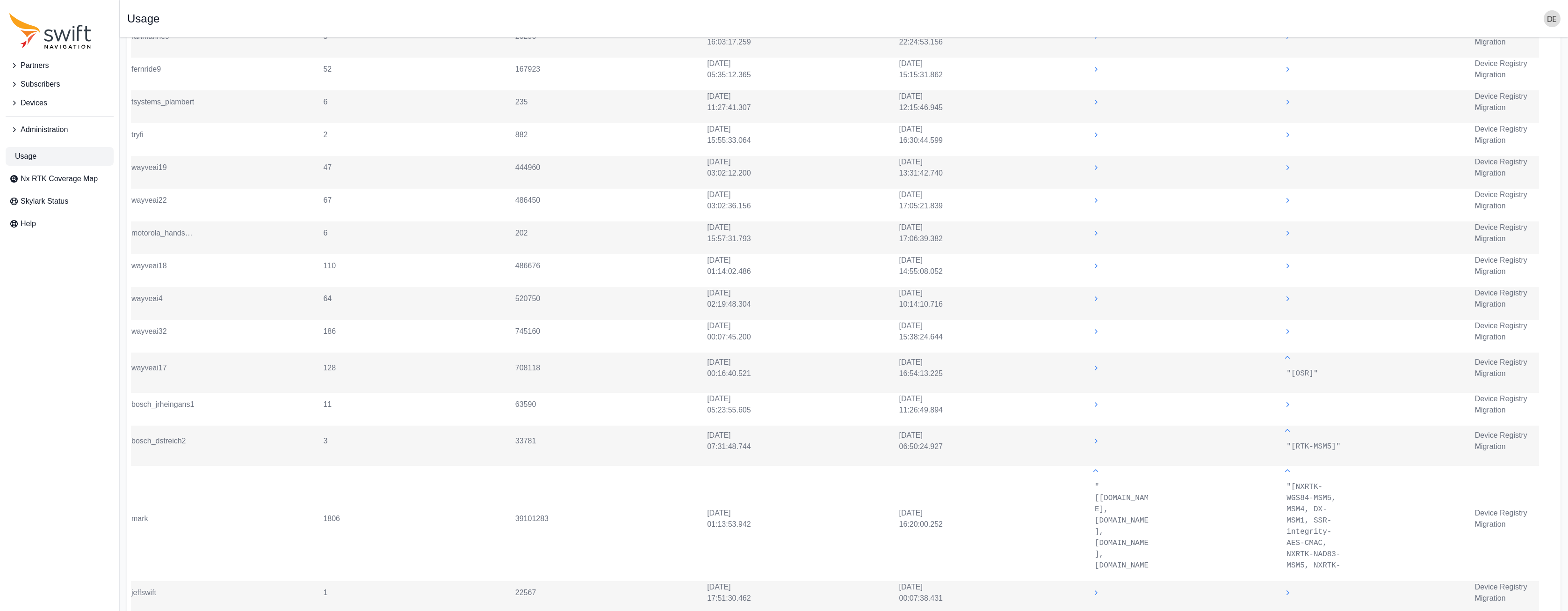
click at [1093, 368] on icon at bounding box center [1095, 367] width 9 height 9
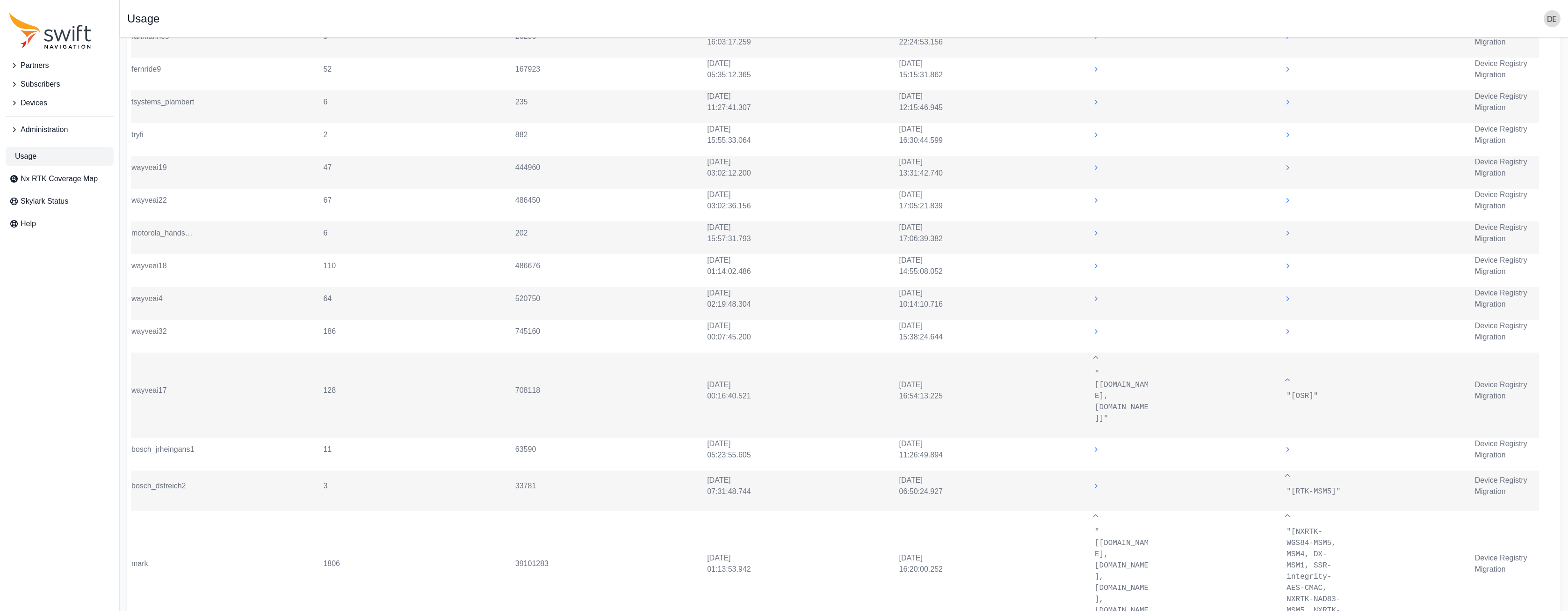
click at [1097, 356] on icon at bounding box center [1095, 357] width 9 height 9
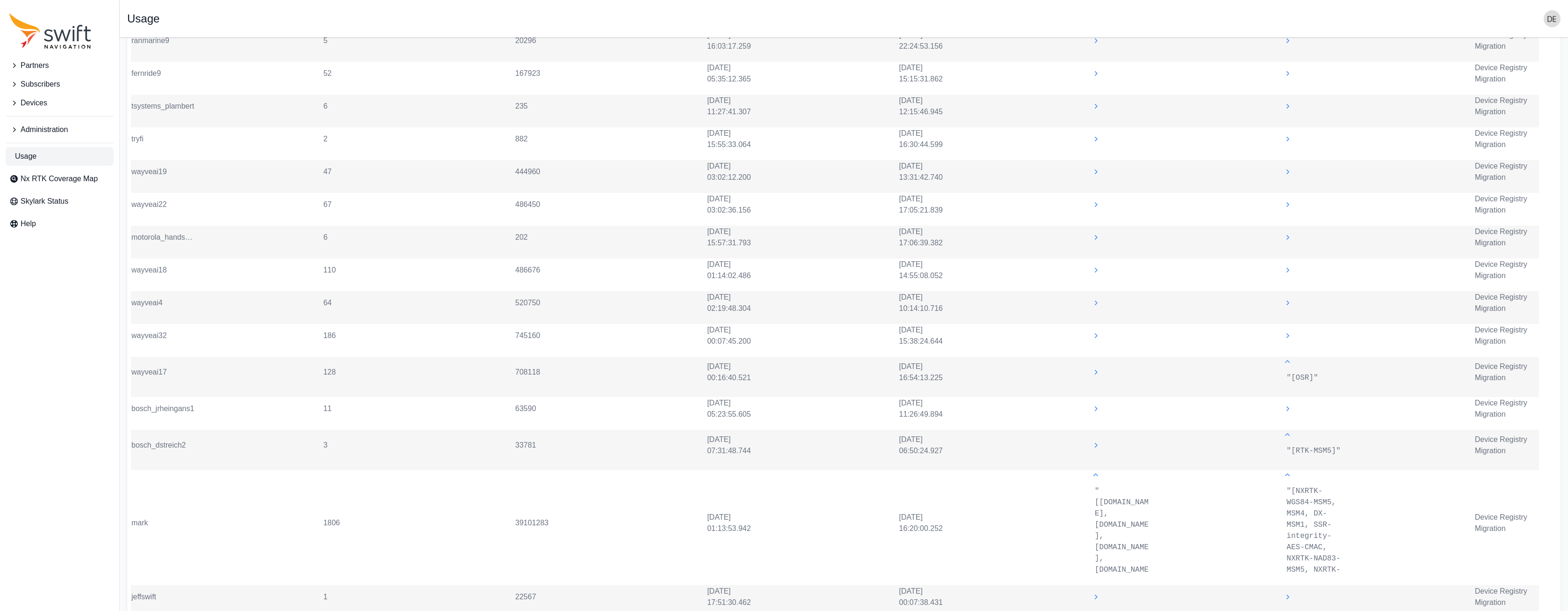
scroll to position [623, 0]
click at [1097, 374] on icon at bounding box center [1095, 372] width 9 height 9
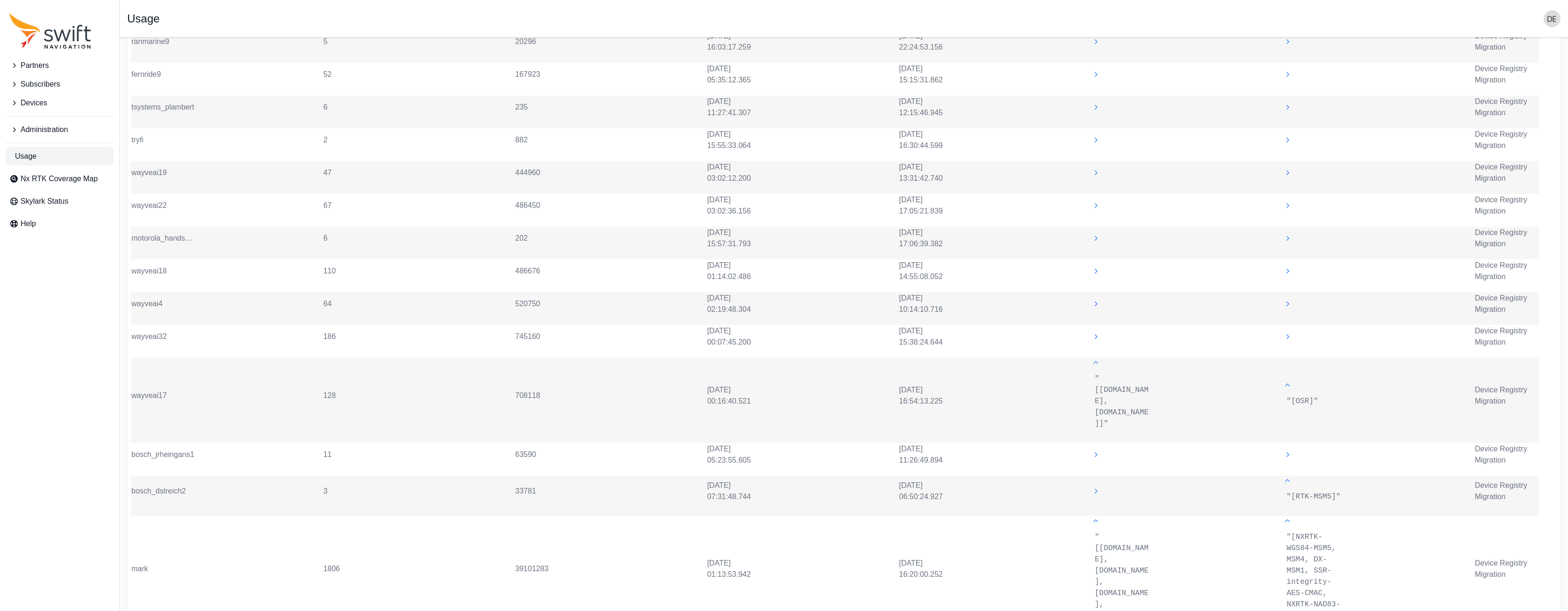
click at [1094, 364] on icon at bounding box center [1095, 362] width 9 height 9
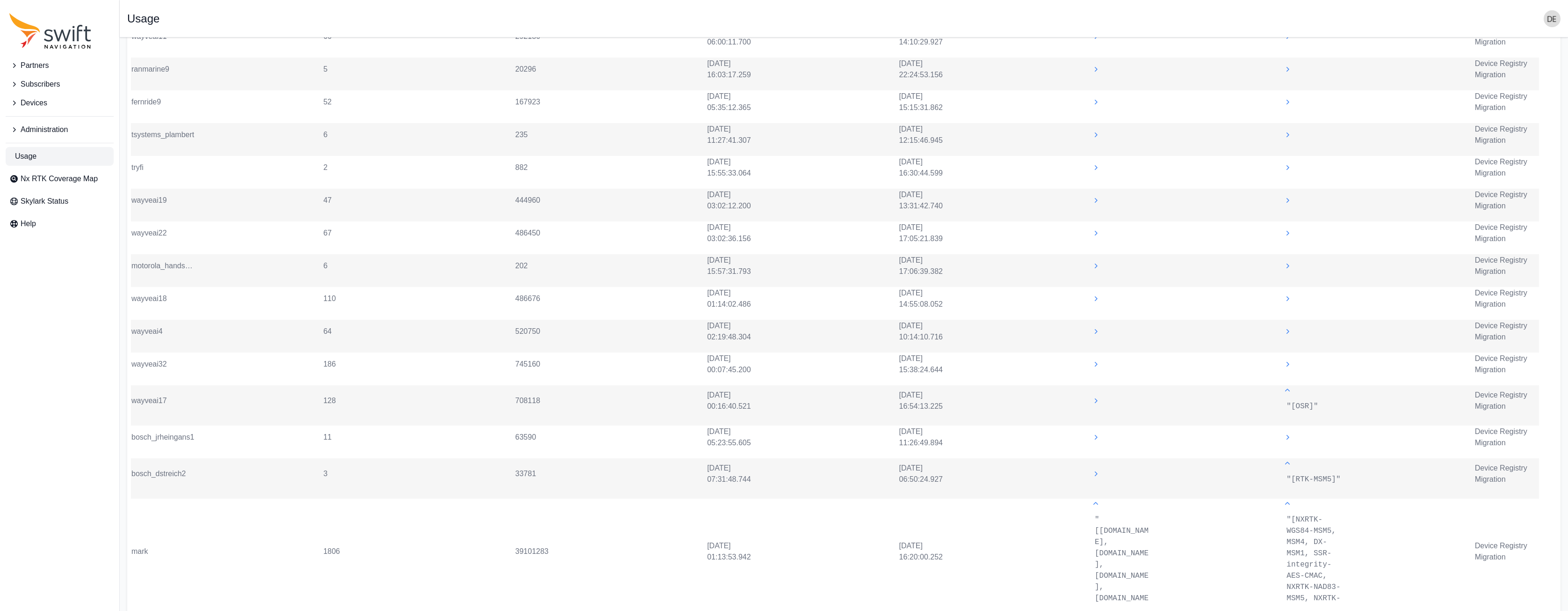
scroll to position [561, 0]
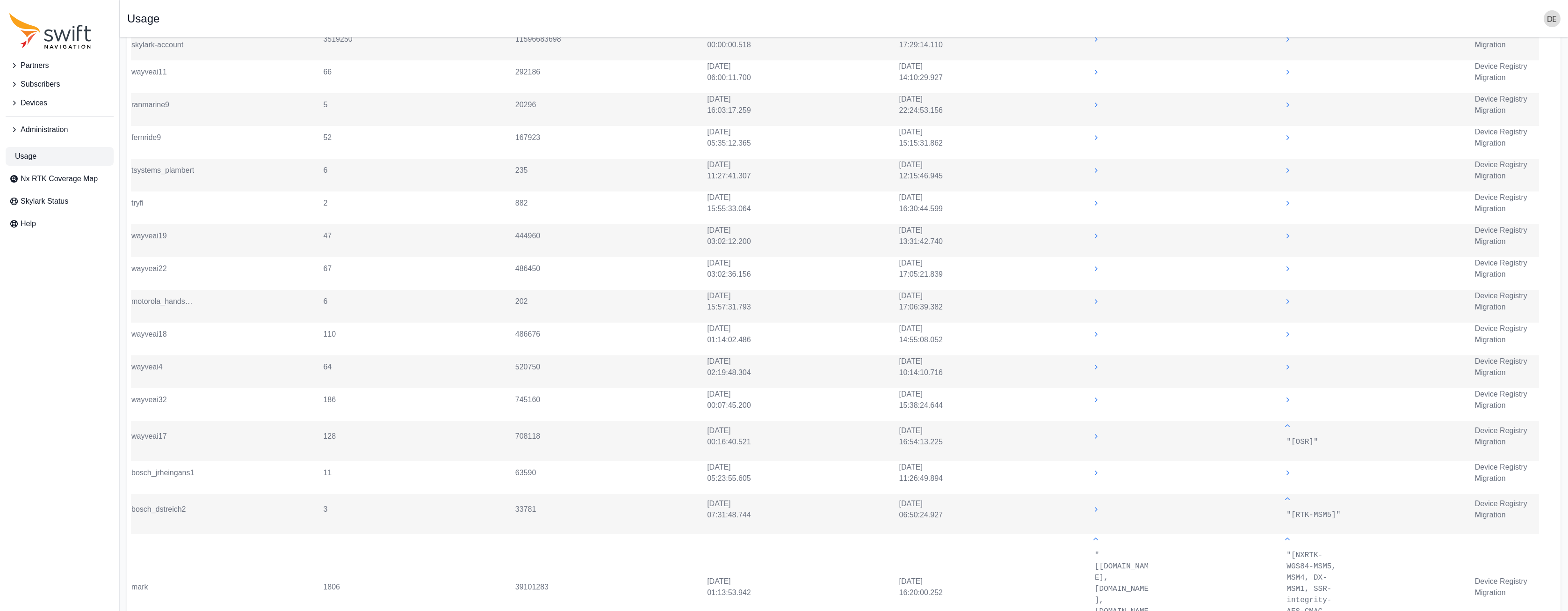
click at [1097, 299] on icon at bounding box center [1095, 301] width 9 height 9
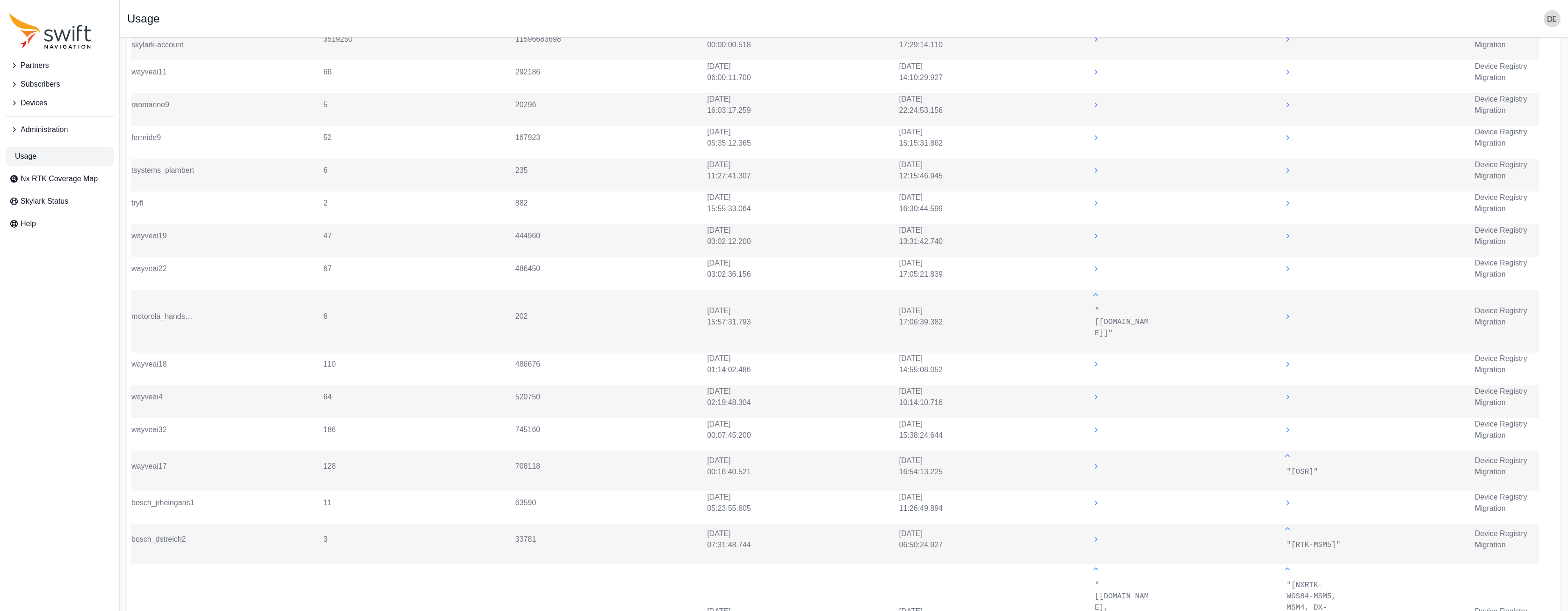
click at [1097, 297] on icon at bounding box center [1095, 294] width 9 height 9
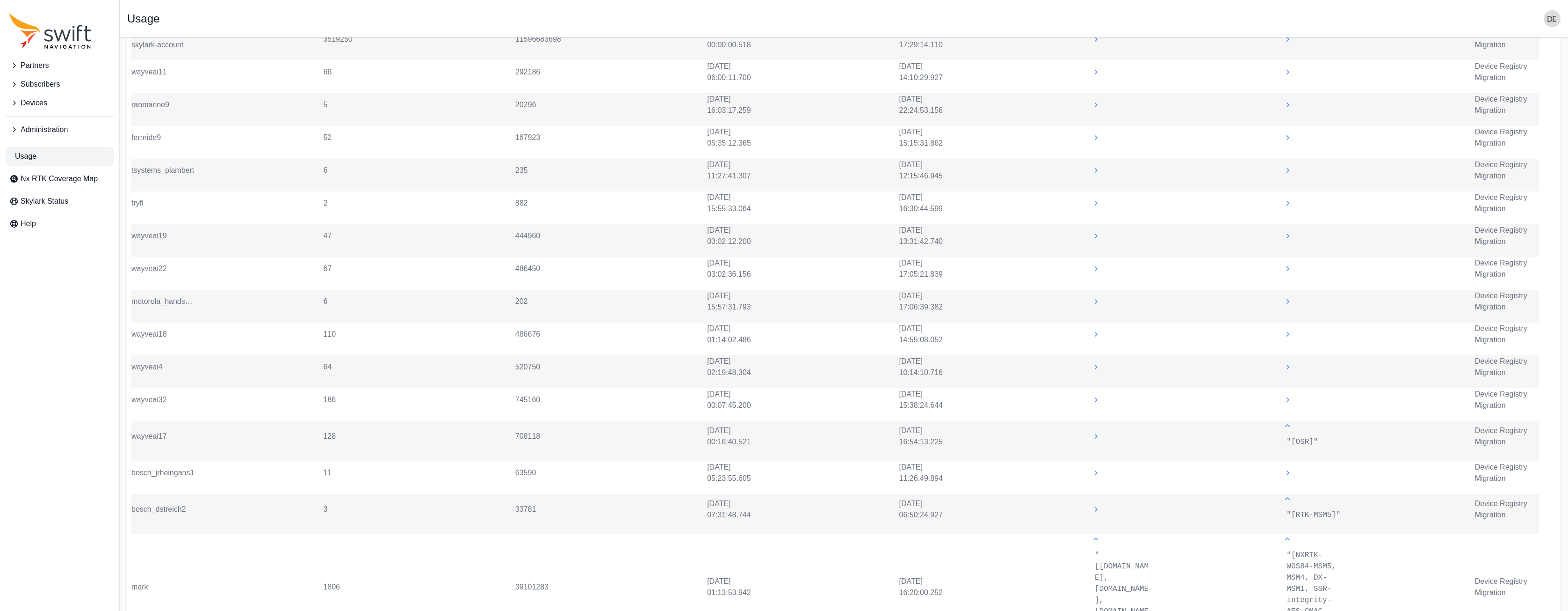
click at [1097, 297] on icon at bounding box center [1095, 301] width 9 height 9
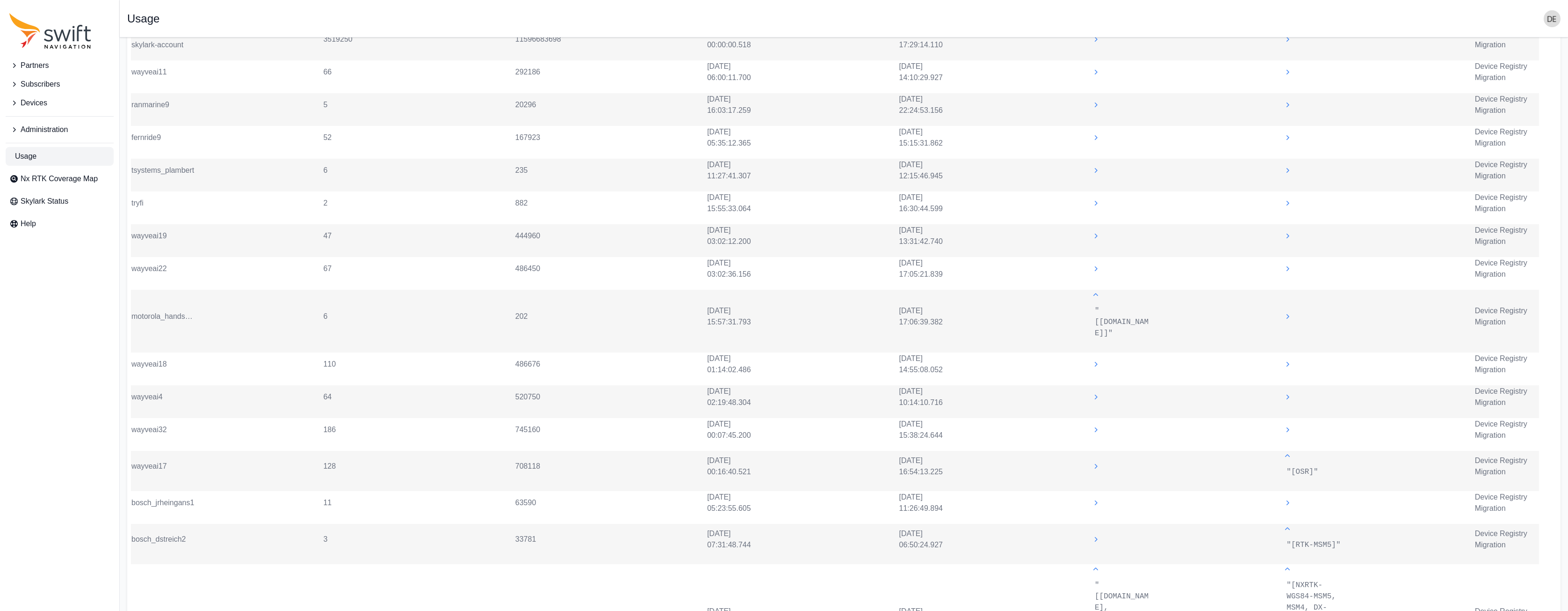
click at [1097, 297] on icon at bounding box center [1095, 294] width 9 height 9
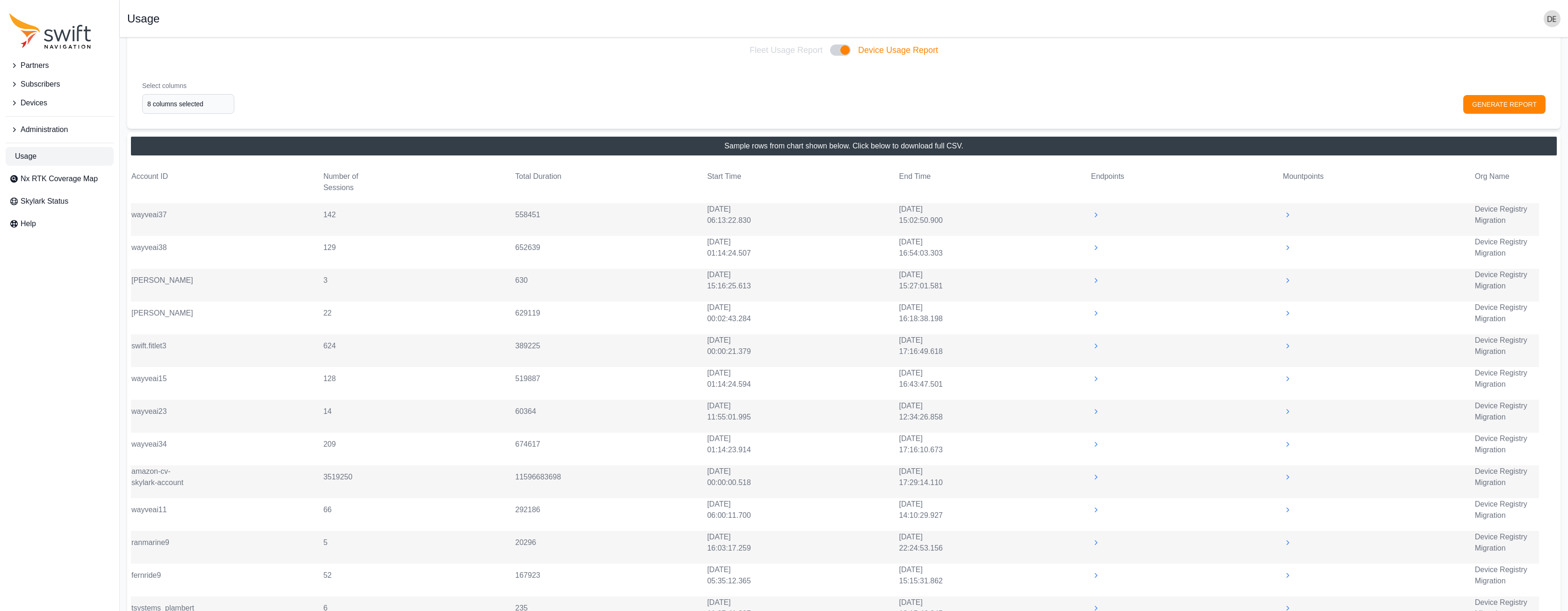
scroll to position [114, 0]
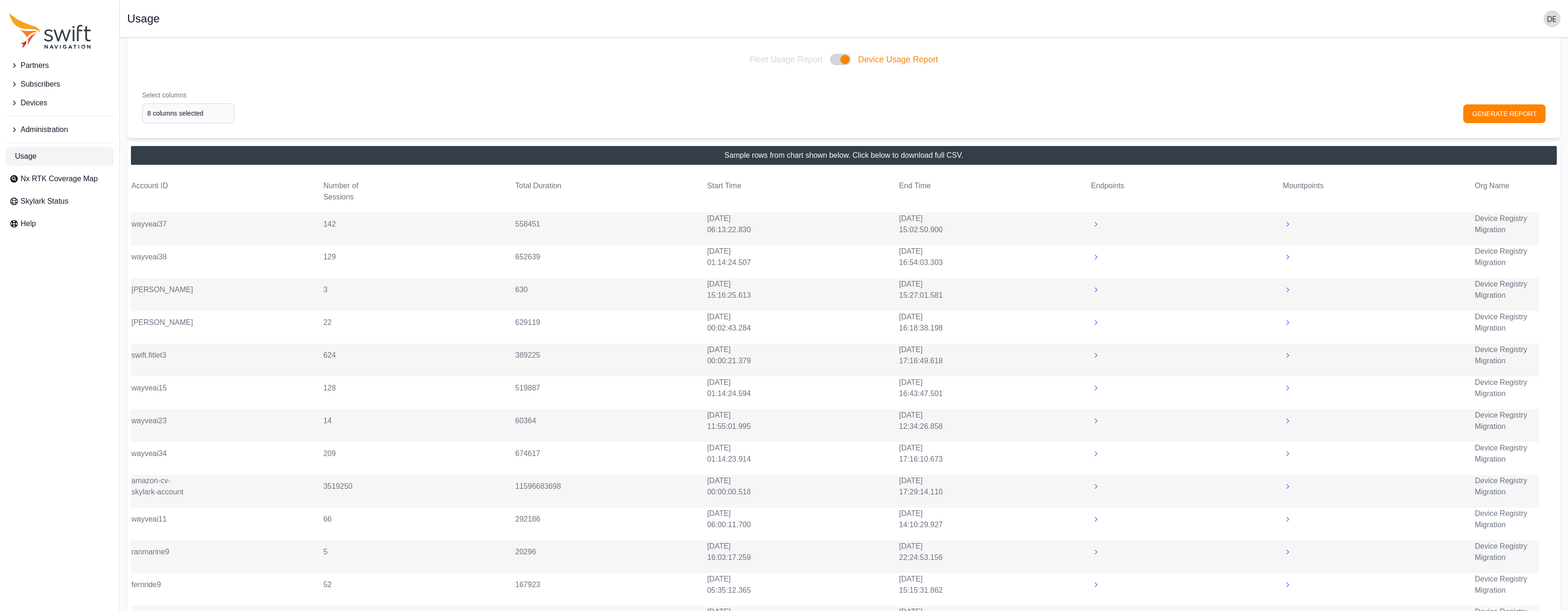
click at [1094, 385] on icon at bounding box center [1095, 486] width 9 height 9
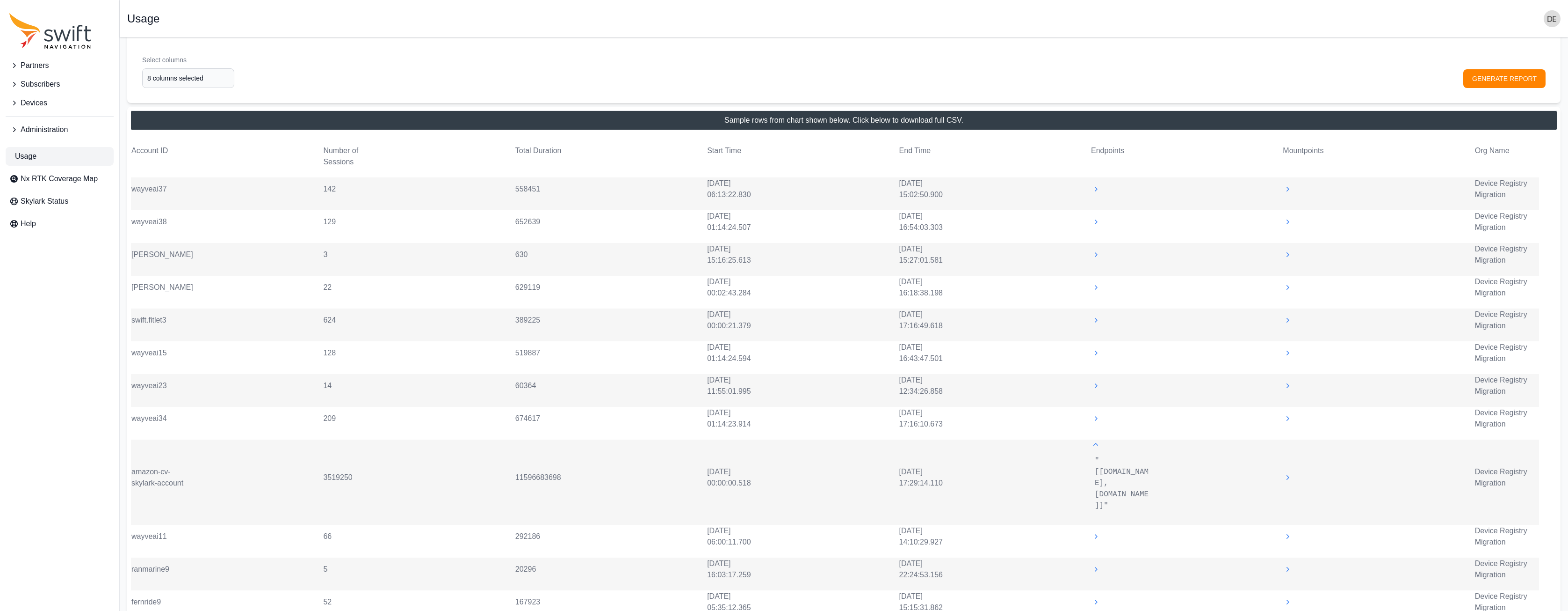
scroll to position [158, 0]
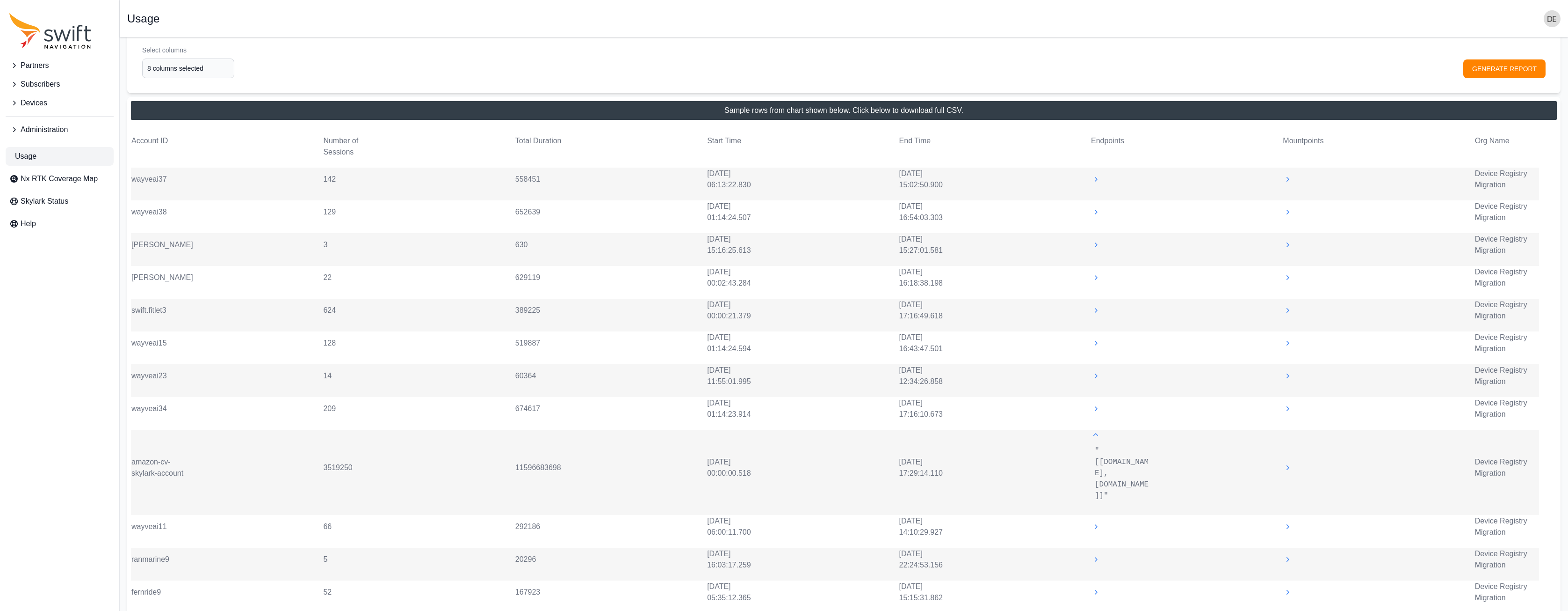
click at [1291, 385] on icon at bounding box center [1287, 467] width 9 height 9
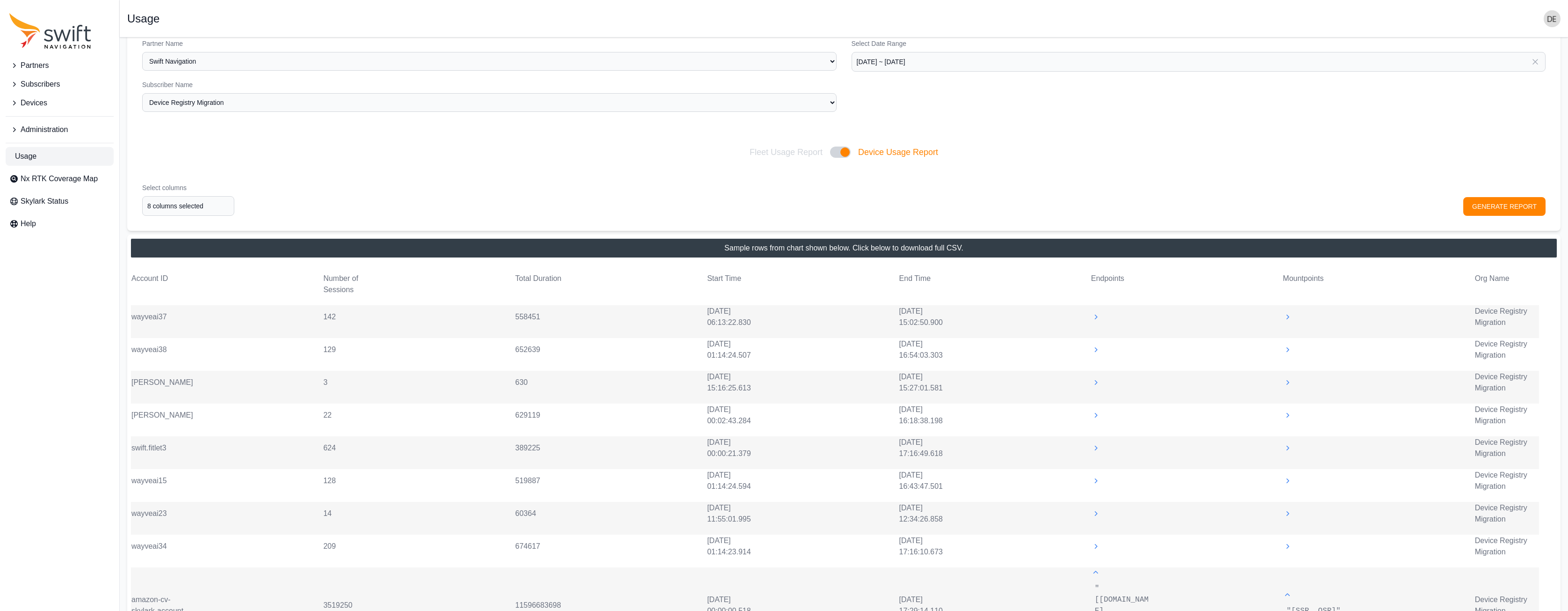
scroll to position [0, 0]
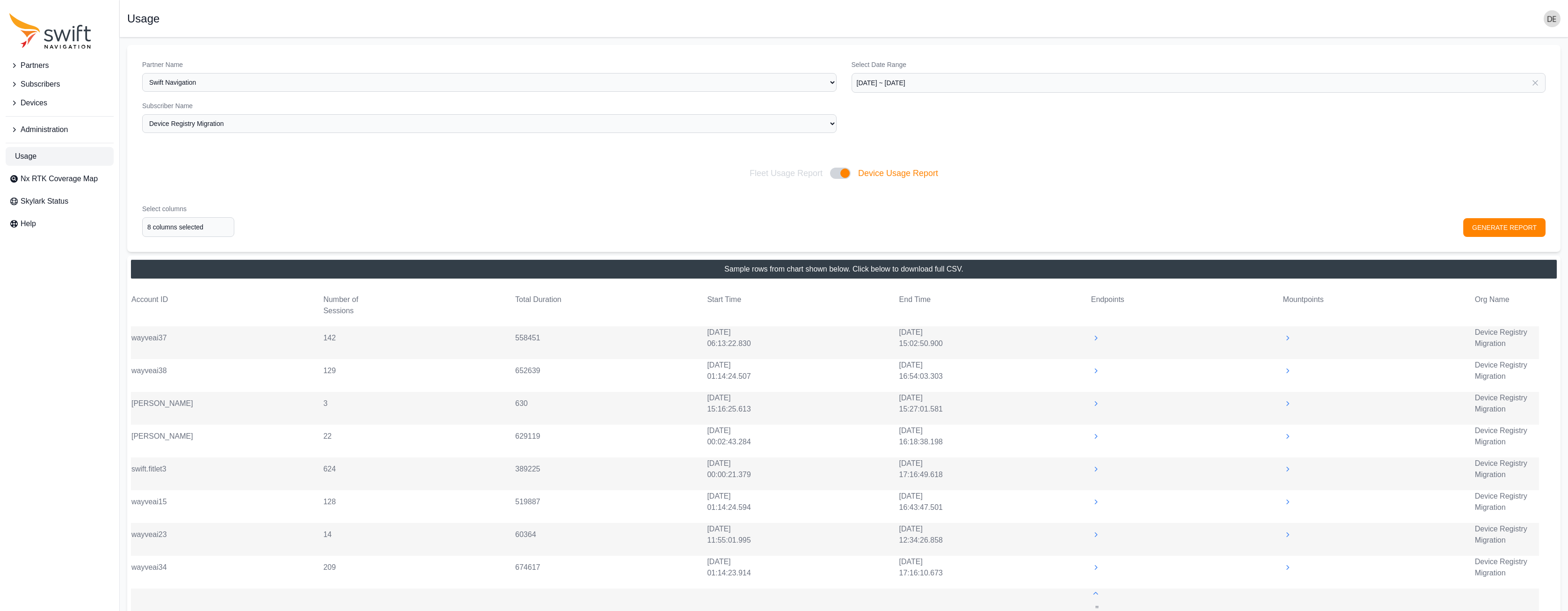
click at [38, 104] on span "Devices" at bounding box center [34, 102] width 27 height 11
click at [42, 69] on span "Partners" at bounding box center [34, 65] width 28 height 11
click at [40, 98] on link "View Partners" at bounding box center [60, 105] width 108 height 19
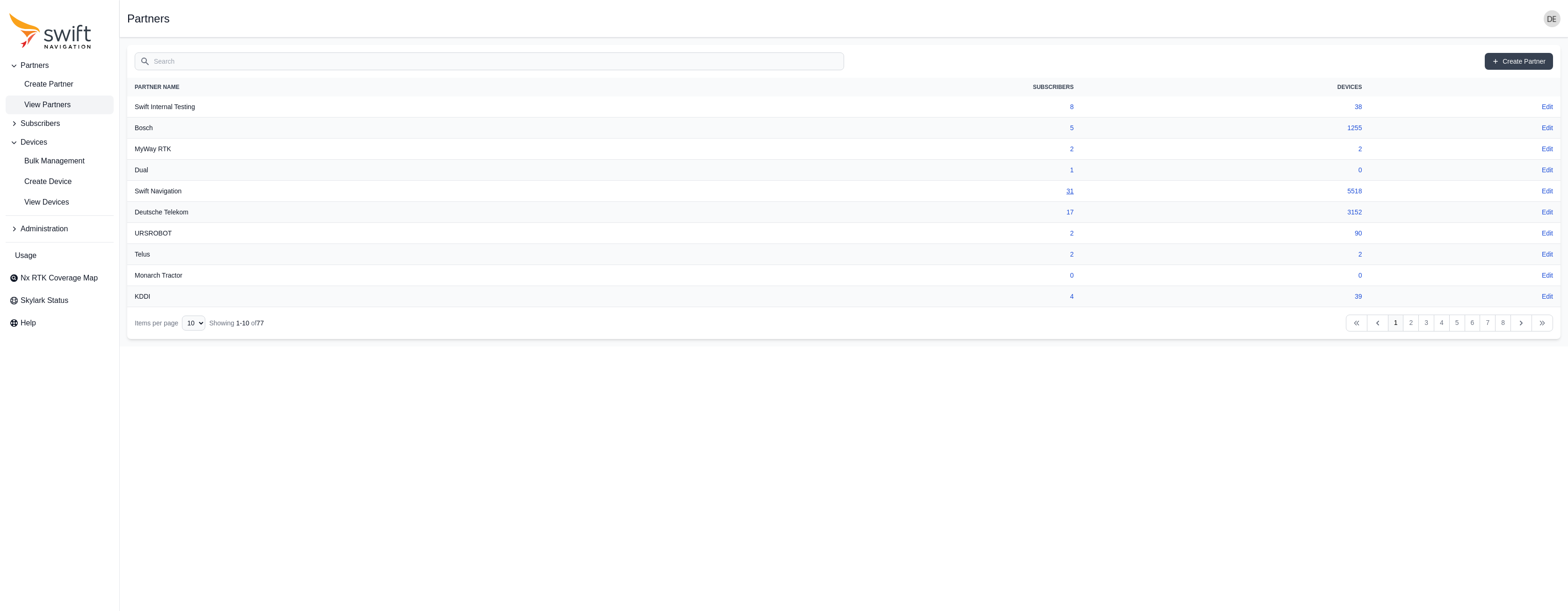
click at [1072, 192] on link "31" at bounding box center [1070, 191] width 7 height 7
select select "ab3272ce-40d0-4c94-a524-96a758ab755c"
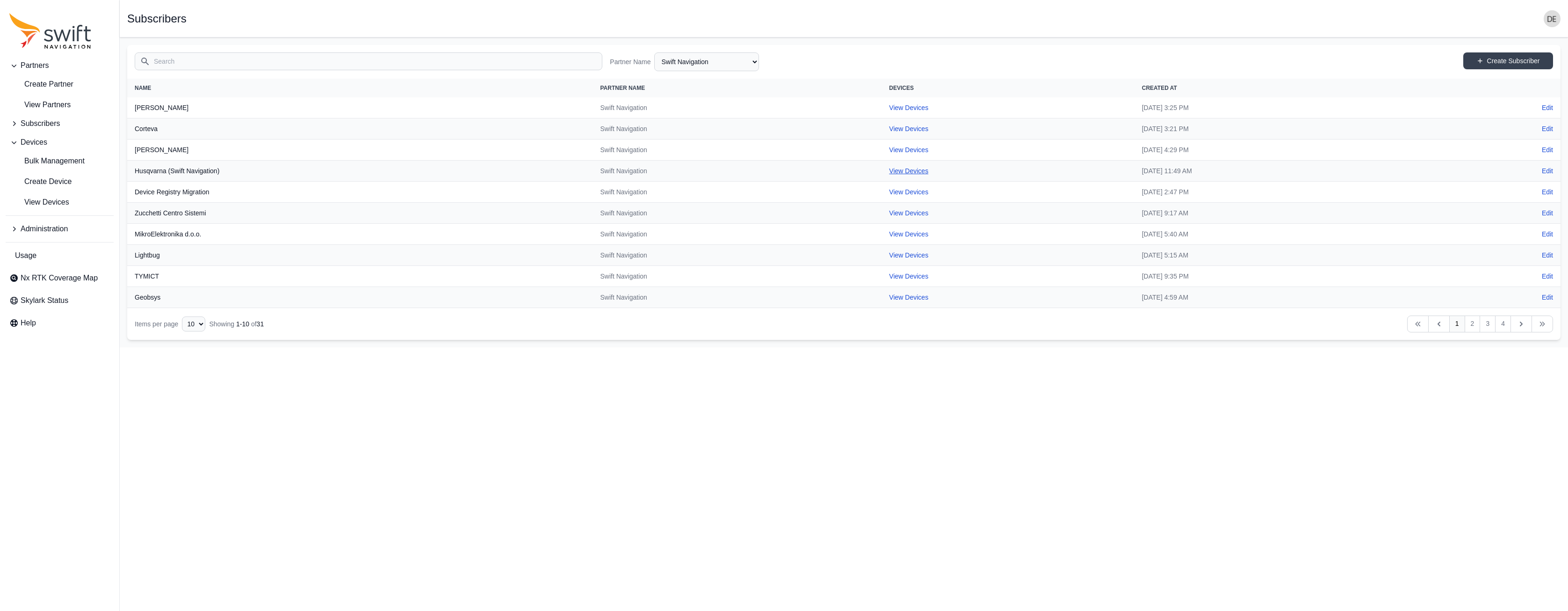
click at [889, 173] on link "View Devices" at bounding box center [909, 171] width 39 height 7
select select "214e7666-b2aa-4f67-a764-be245c71e685"
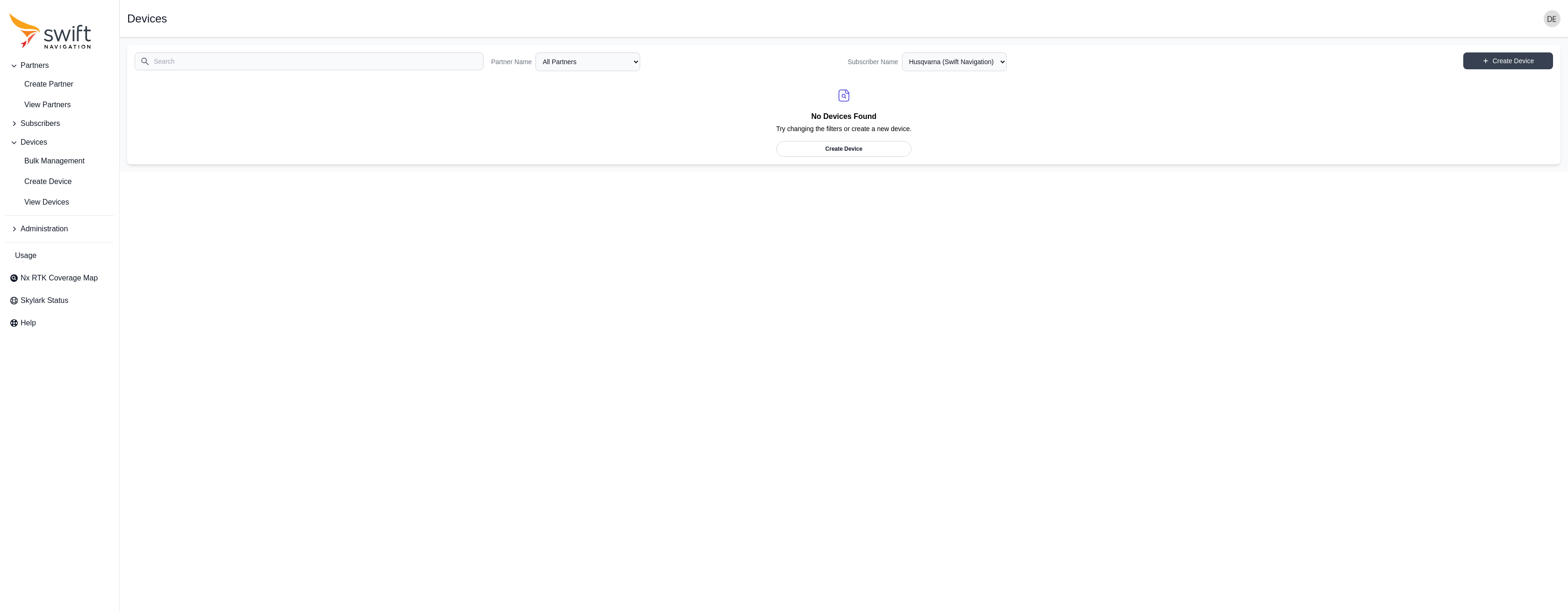
select select "ab3272ce-40d0-4c94-a524-96a758ab755c"
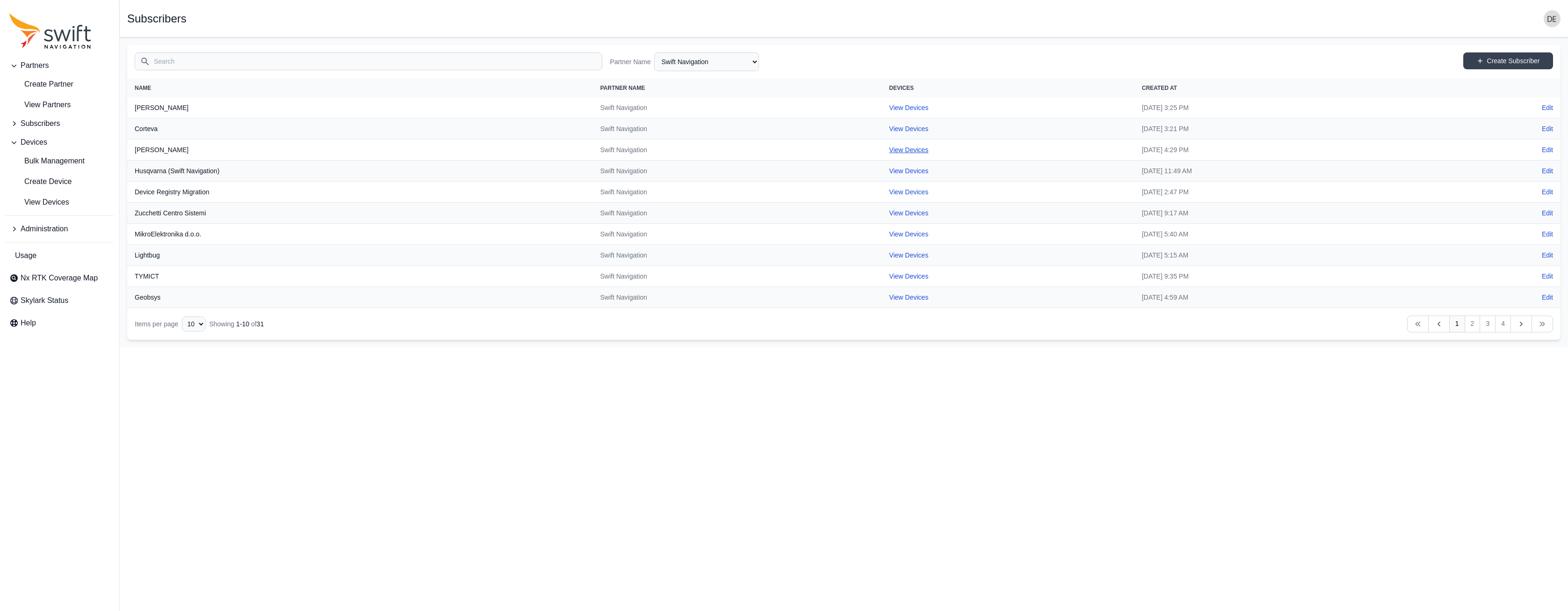
click at [889, 149] on link "View Devices" at bounding box center [909, 150] width 39 height 7
select select "7102ea18-daa9-4a9d-b9e1-623ca9d7671b"
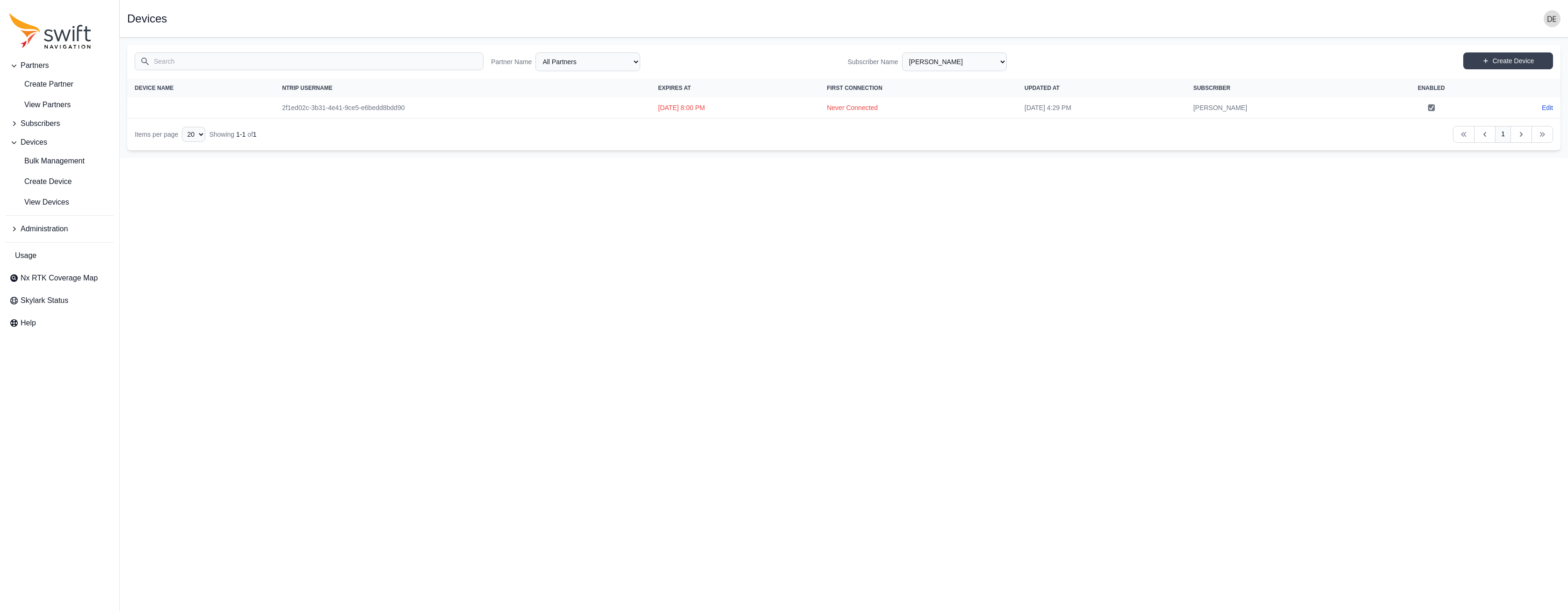
select select "ab3272ce-40d0-4c94-a524-96a758ab755c"
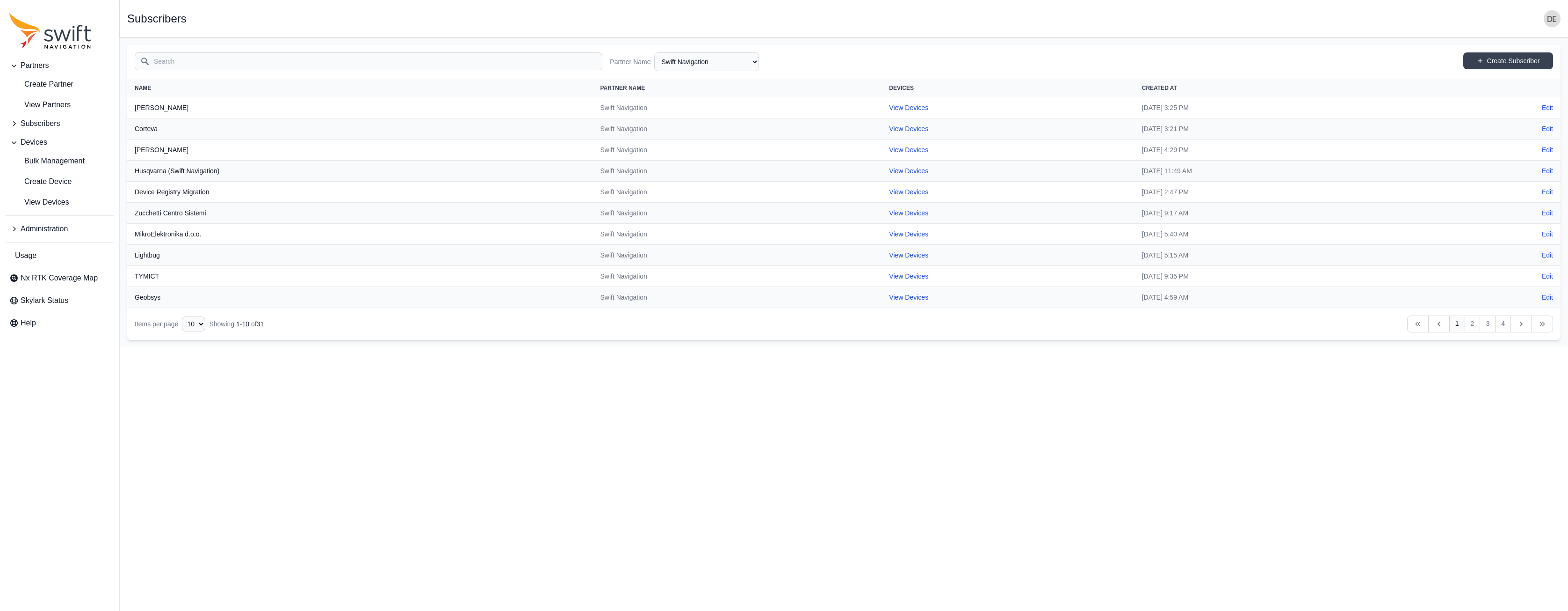
drag, startPoint x: 211, startPoint y: 326, endPoint x: 203, endPoint y: 324, distance: 8.2
click at [208, 326] on div "Items per page 10 15 20 25 50 Showing 1 - 10 of 31" at bounding box center [199, 323] width 129 height 15
click at [204, 324] on select "10 15 20 25 50" at bounding box center [193, 323] width 23 height 15
select select "50"
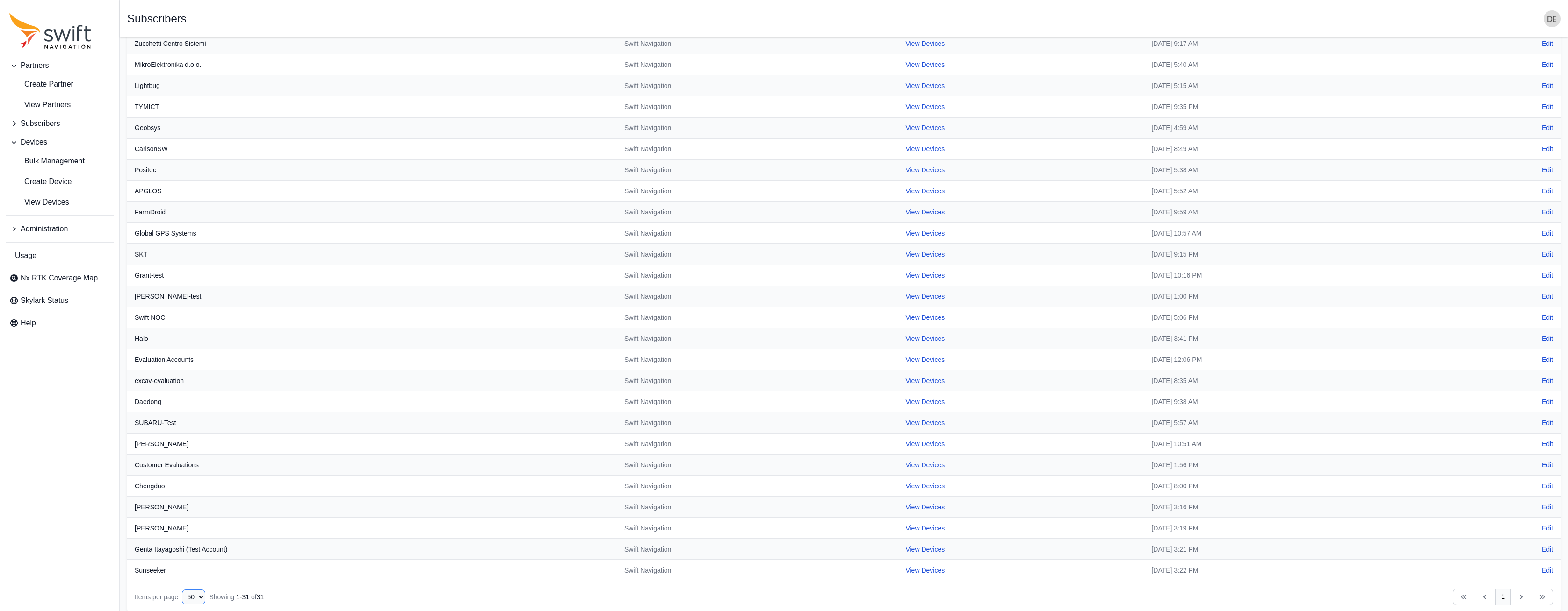
scroll to position [172, 0]
click at [905, 356] on link "View Devices" at bounding box center [925, 358] width 39 height 7
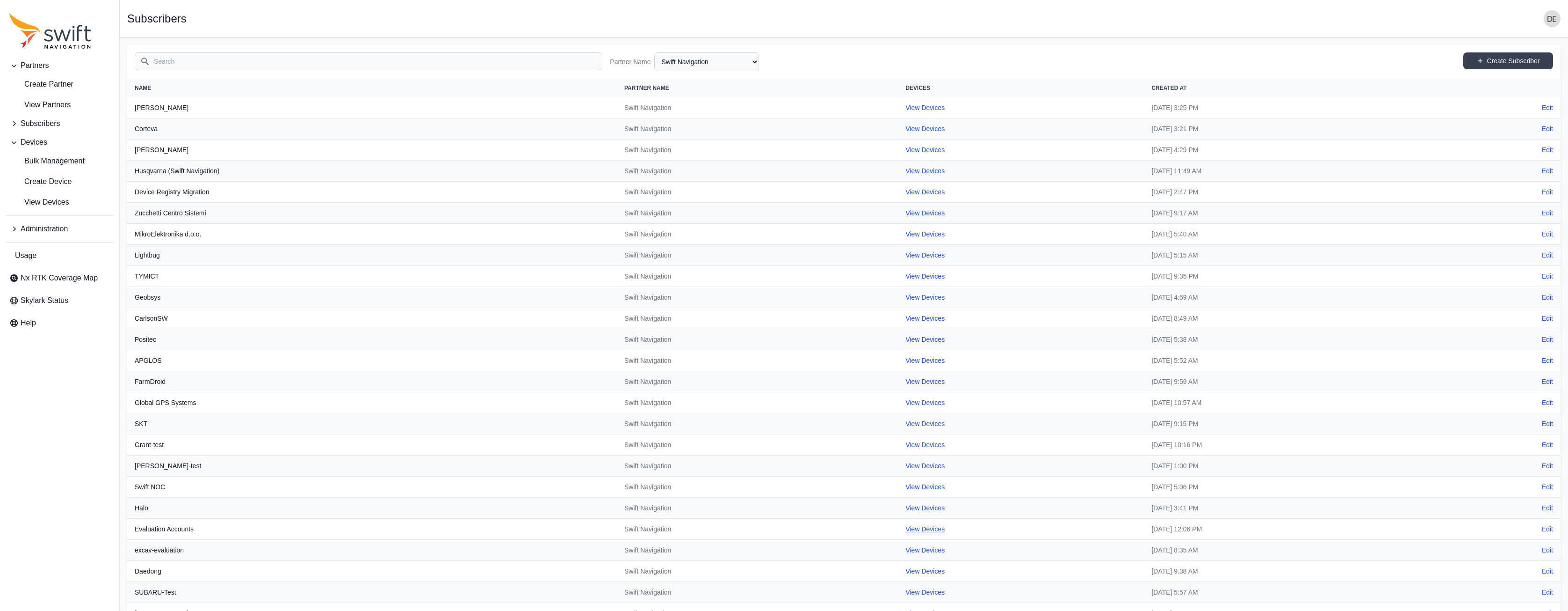
select select "8f022dce-3eb1-4943-ab46-3302f59893f0"
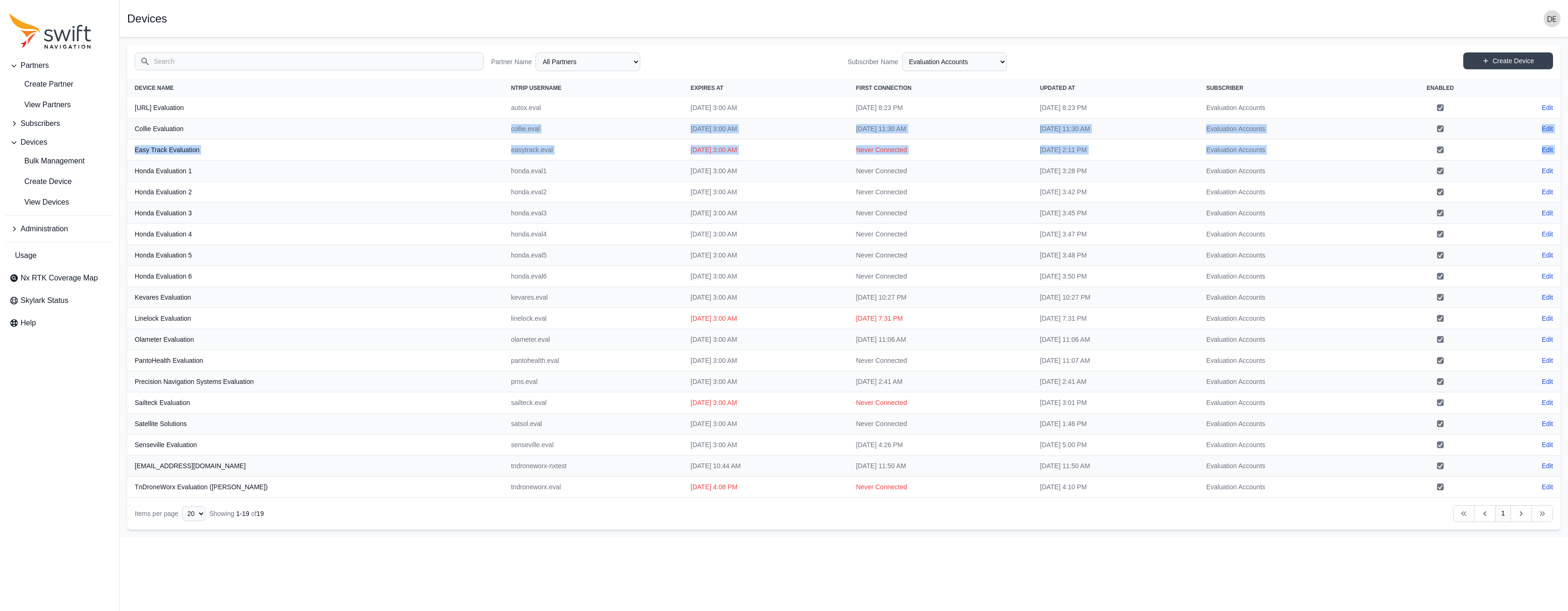
drag, startPoint x: 134, startPoint y: 167, endPoint x: 314, endPoint y: 135, distance: 182.8
click at [314, 135] on tbody "[URL] Evaluation autox.[PERSON_NAME][DATE] 3:00 AM [DATE] 8:23 PM [DATE] 8:23 P…" at bounding box center [843, 297] width 1434 height 400
select select "ab3272ce-40d0-4c94-a524-96a758ab755c"
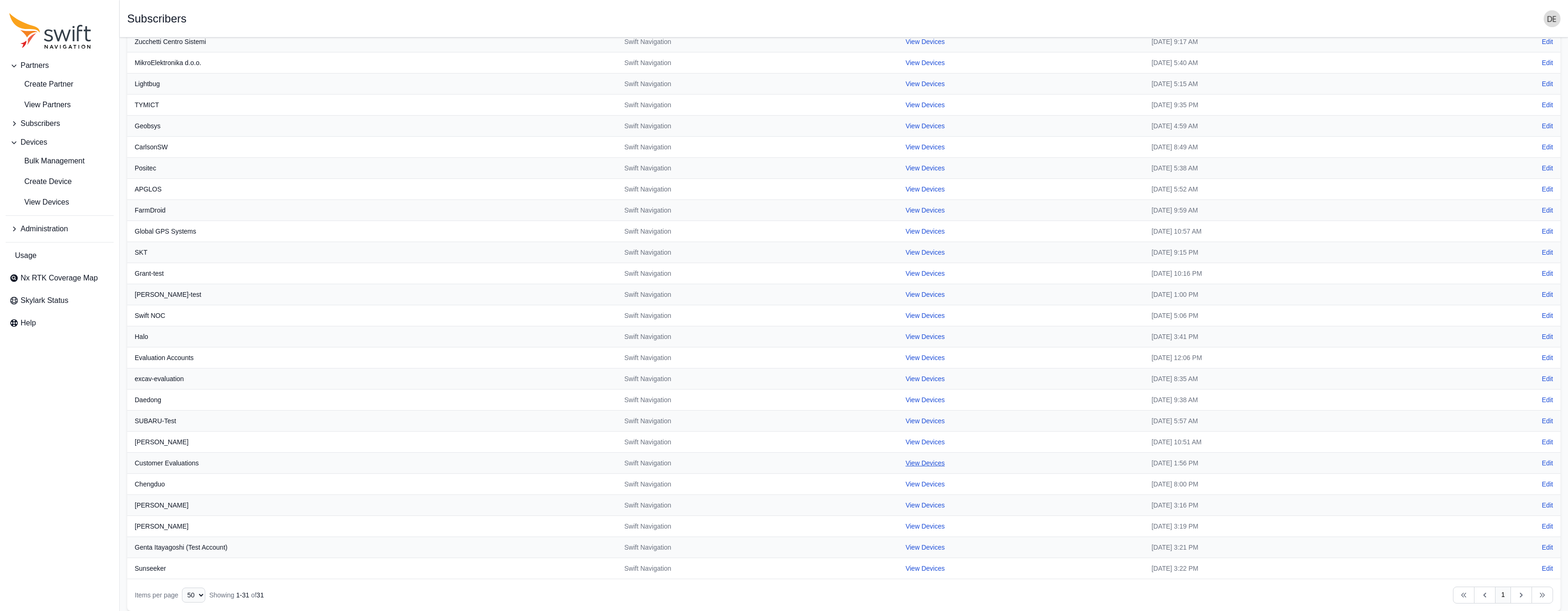
click at [905, 385] on link "View Devices" at bounding box center [925, 463] width 39 height 7
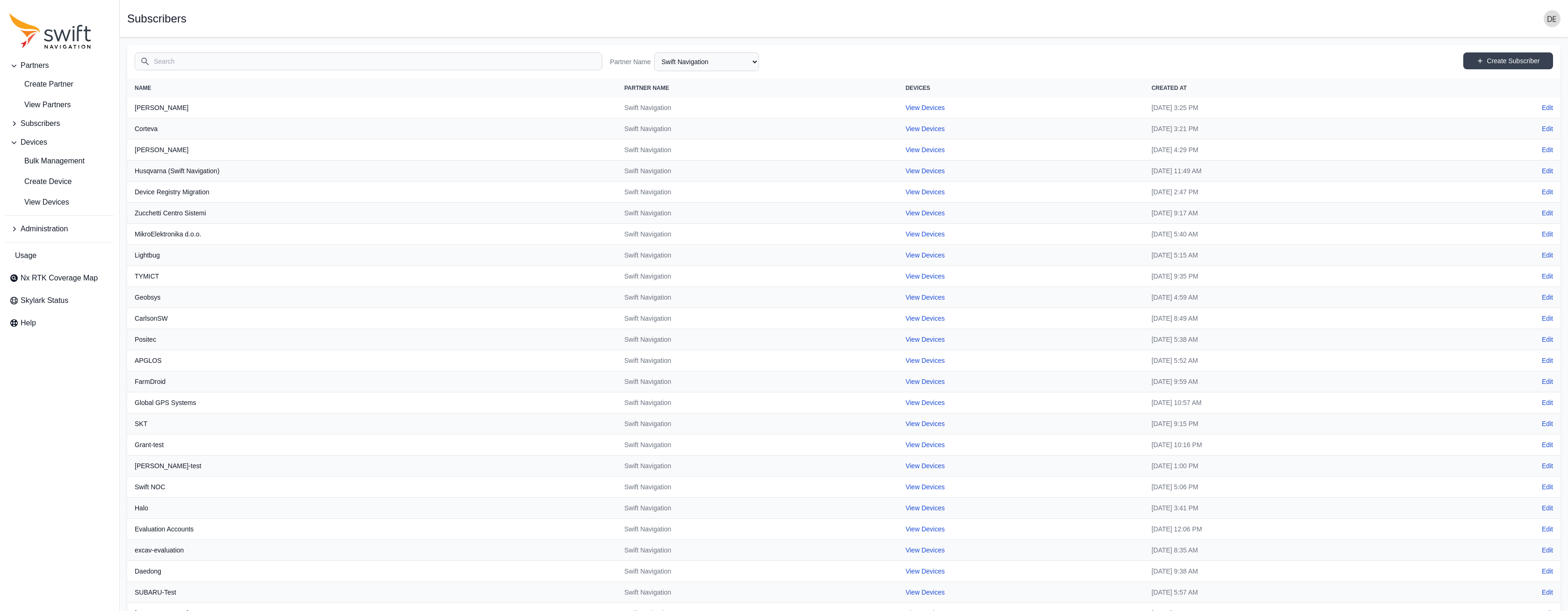
select select "b08fe607-8061-4d54-a8c6-9510cda8b11f"
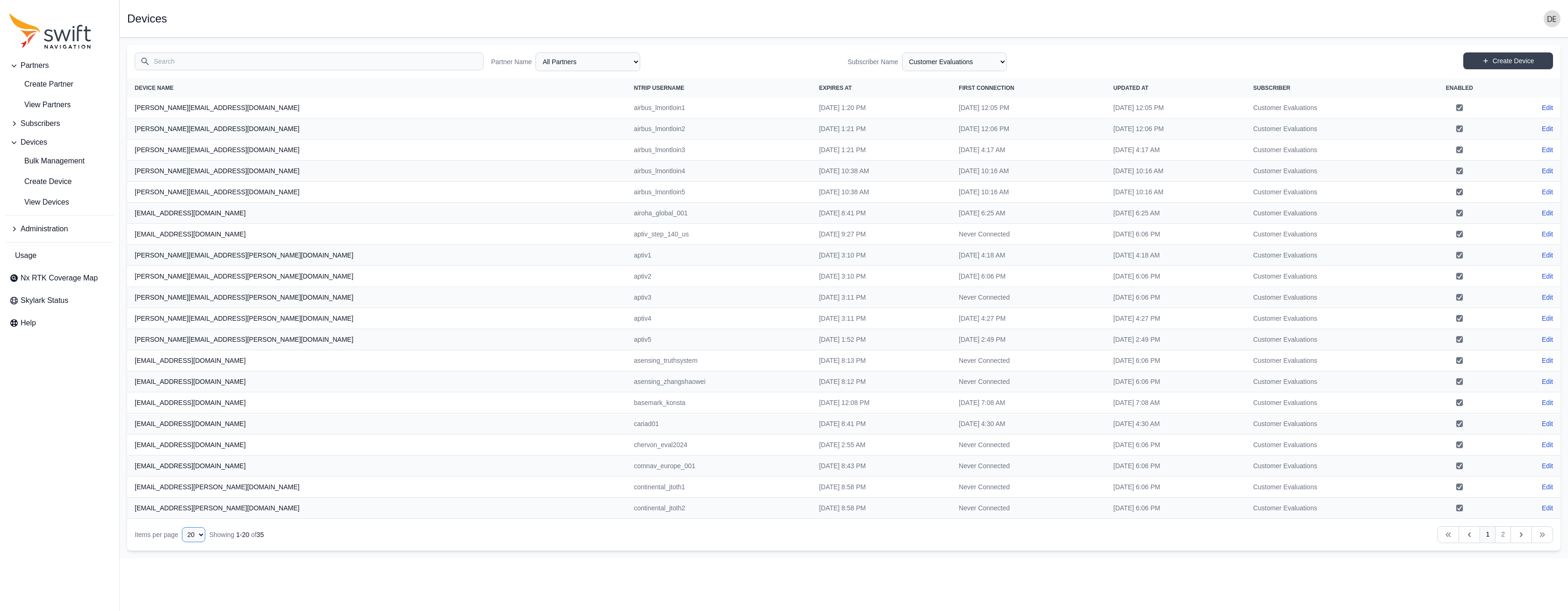
click at [196, 385] on select "10 15 20 25 50" at bounding box center [193, 534] width 23 height 15
select select "50"
click at [34, 122] on span "Subscribers" at bounding box center [40, 123] width 39 height 11
drag, startPoint x: 57, startPoint y: 158, endPoint x: 94, endPoint y: 158, distance: 37.0
click at [57, 158] on span "View Subscribers" at bounding box center [45, 162] width 72 height 11
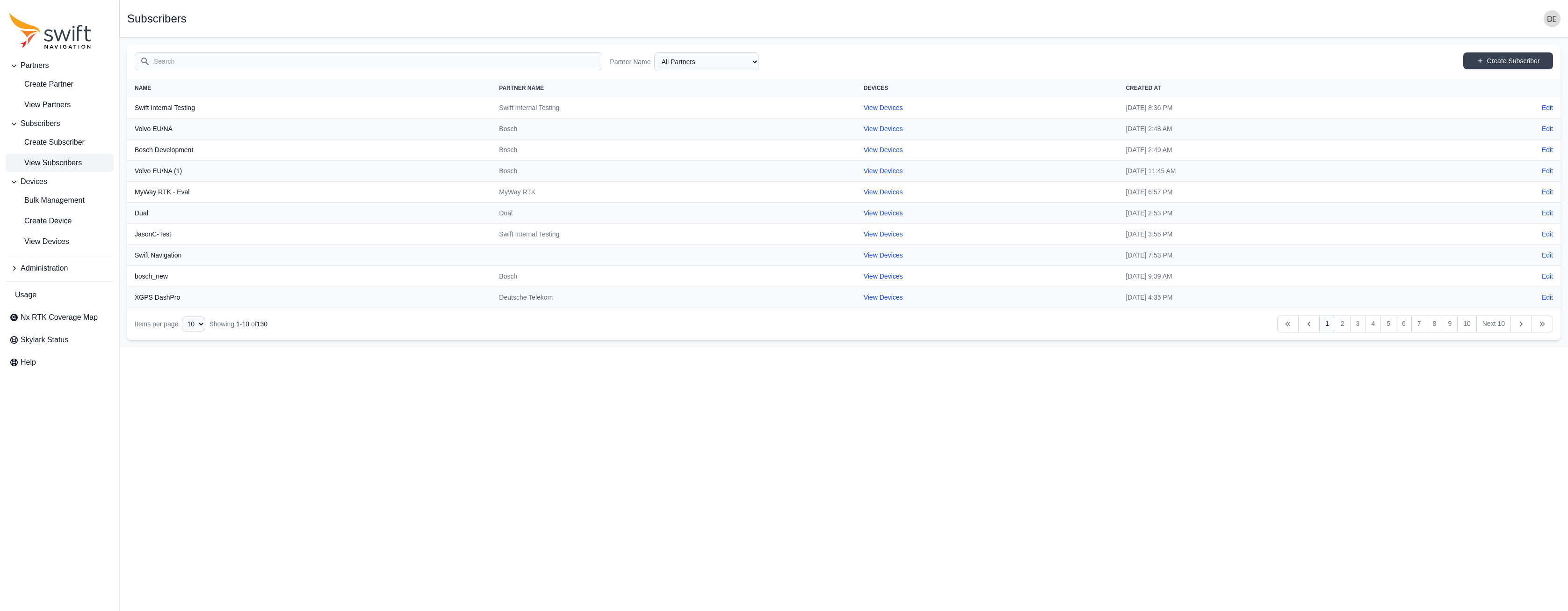
click at [864, 169] on link "View Devices" at bounding box center [884, 171] width 39 height 7
select select "46685dc8-e65b-47e6-9580-bcf559a660d5"
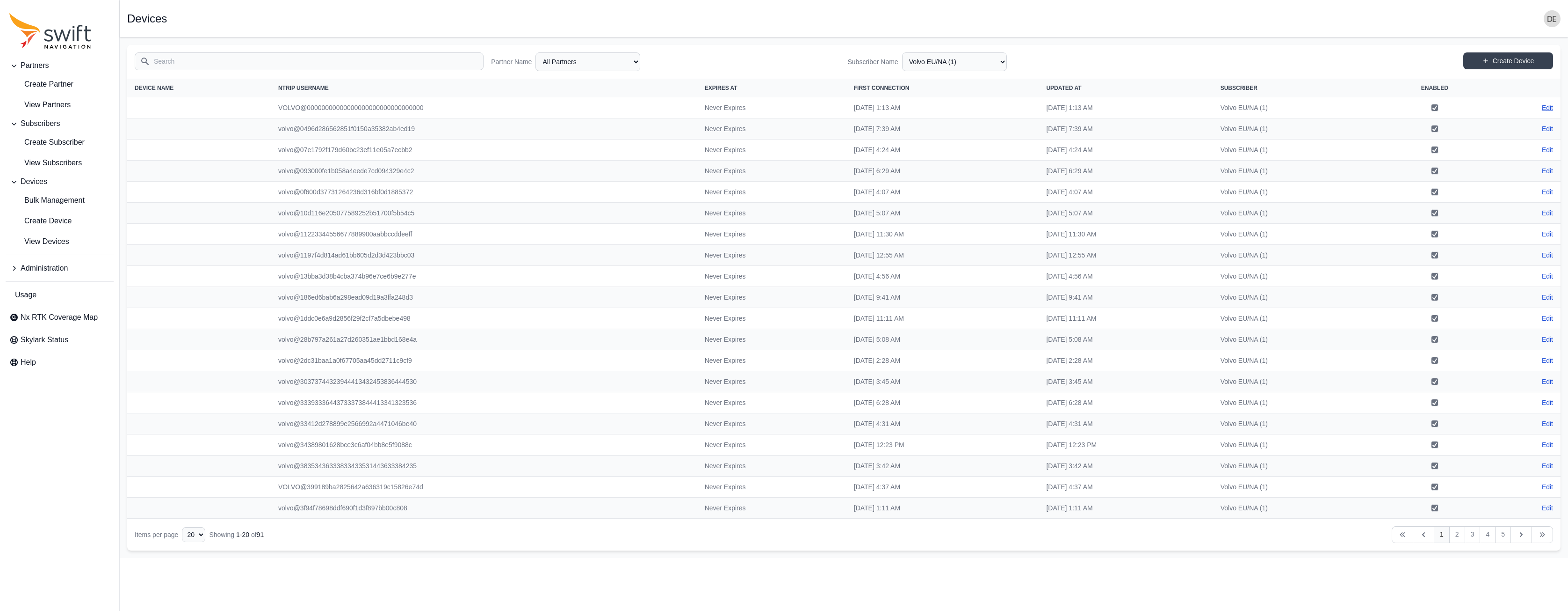
click at [1548, 107] on link "Edit" at bounding box center [1547, 107] width 11 height 9
select select "ab3272ce-40d0-4c94-a524-96a758ab755c"
select select "46685dc8-e65b-47e6-9580-bcf559a660d5"
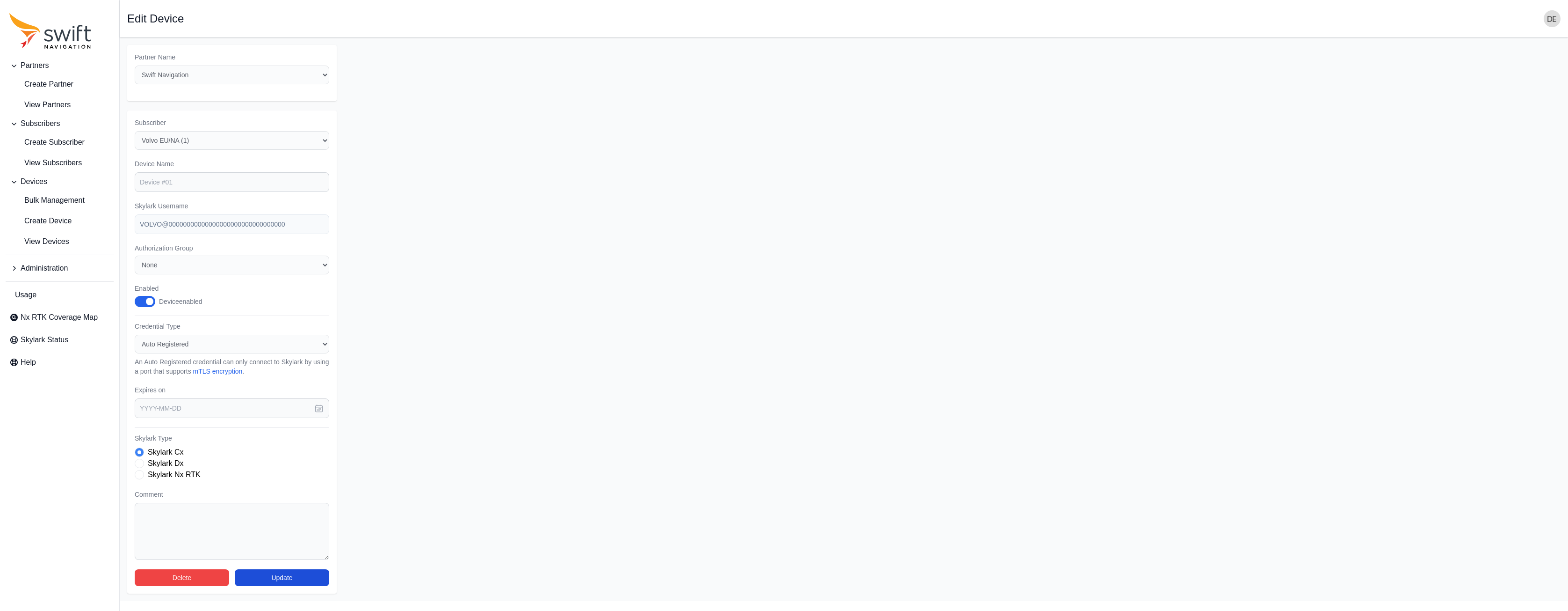
select select "46685dc8-e65b-47e6-9580-bcf559a660d5"
